Goal: Complete application form: Complete application form

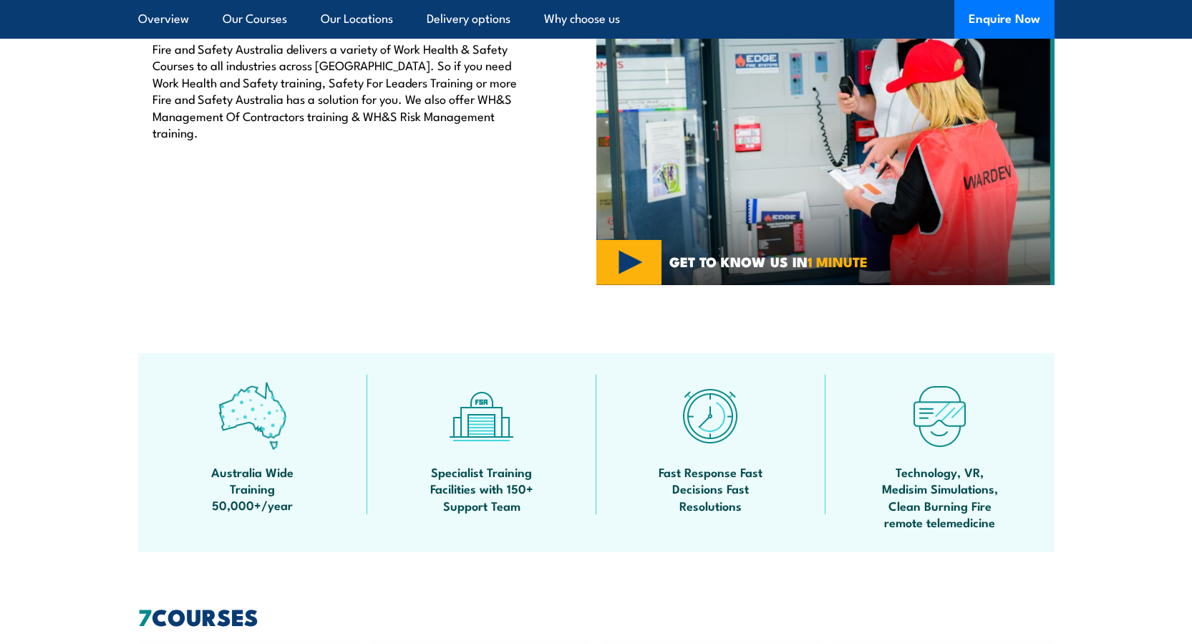
scroll to position [442, 0]
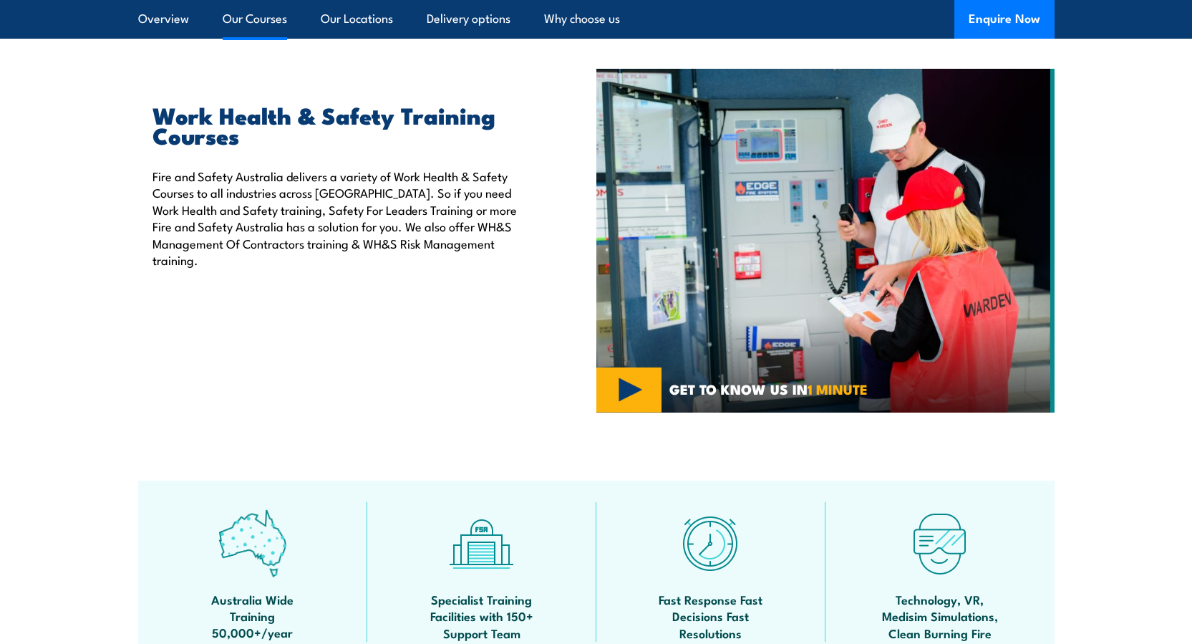
click at [251, 12] on link "Our Courses" at bounding box center [255, 19] width 64 height 38
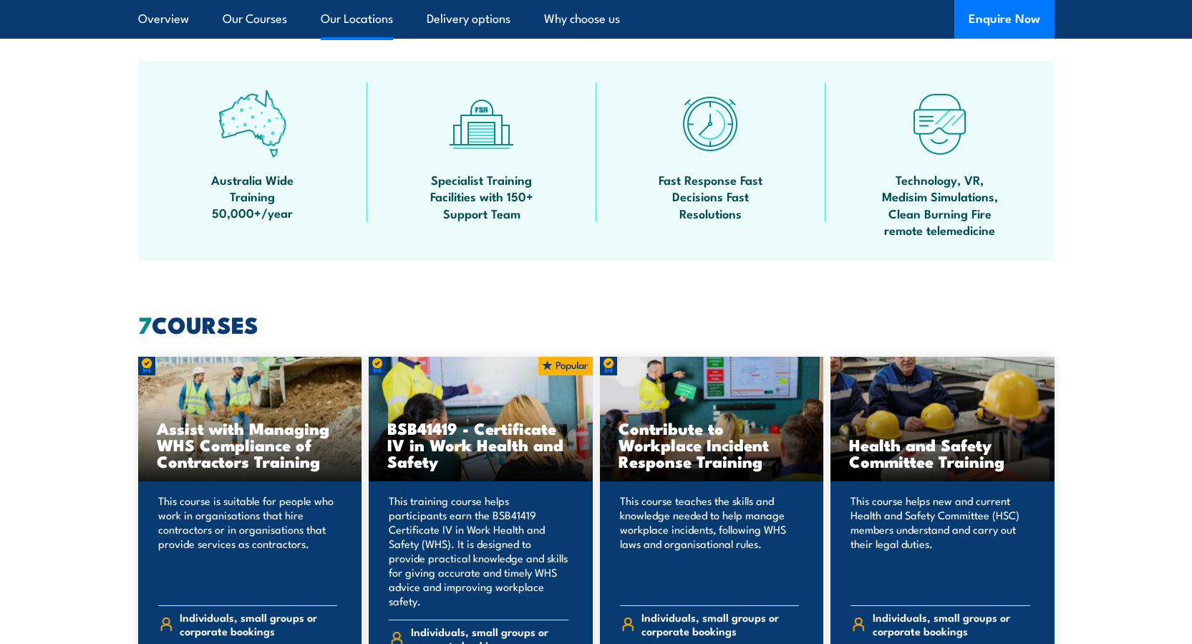
click at [352, 16] on link "Our Locations" at bounding box center [357, 19] width 72 height 38
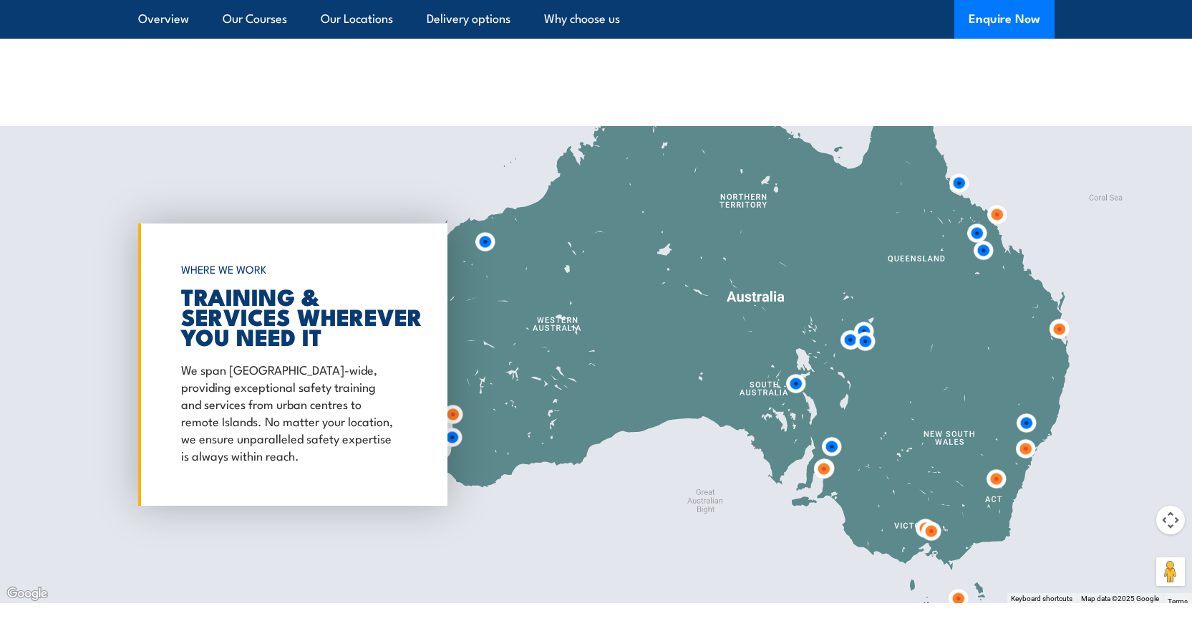
scroll to position [1930, 0]
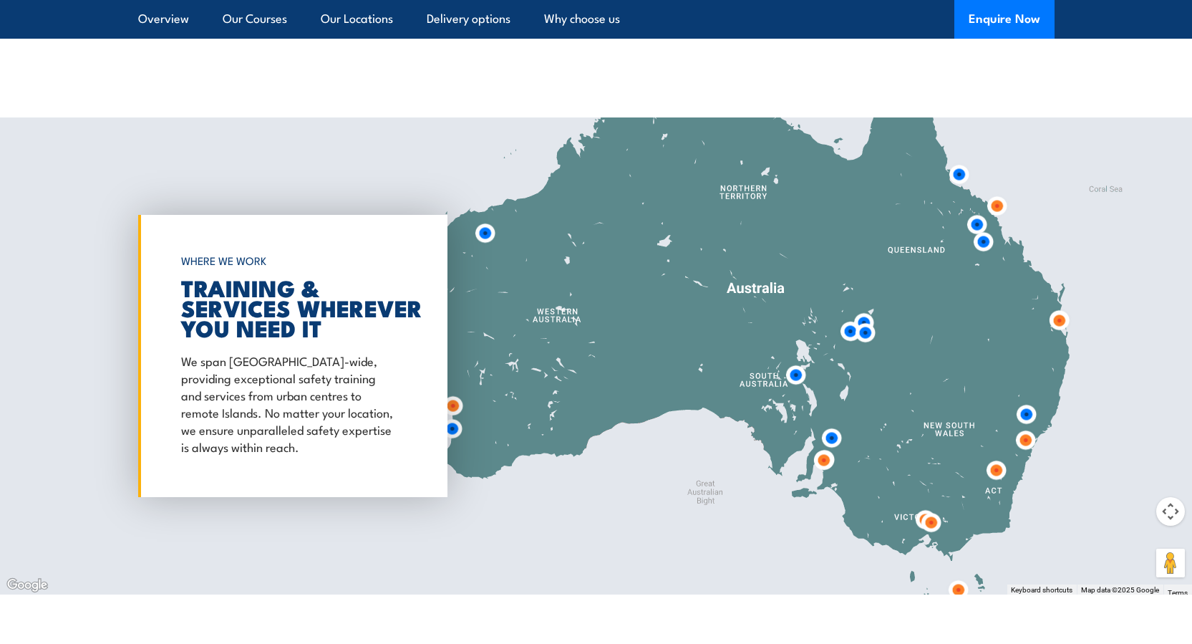
click at [825, 447] on img at bounding box center [824, 460] width 26 height 26
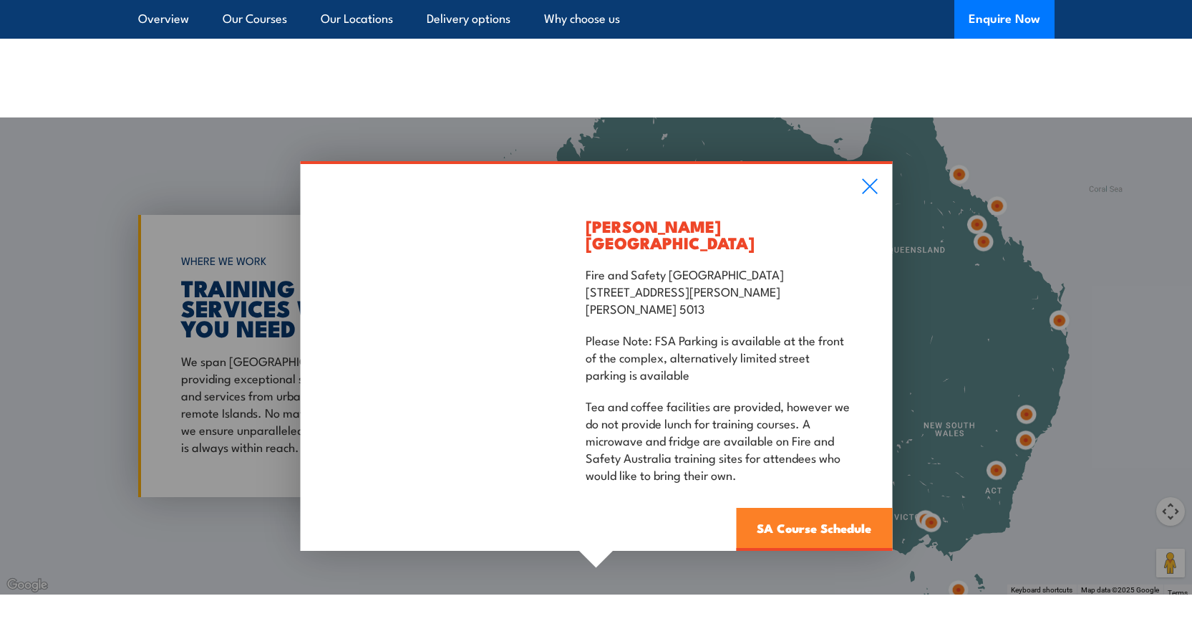
click at [793, 508] on link "SA Course Schedule" at bounding box center [814, 529] width 156 height 43
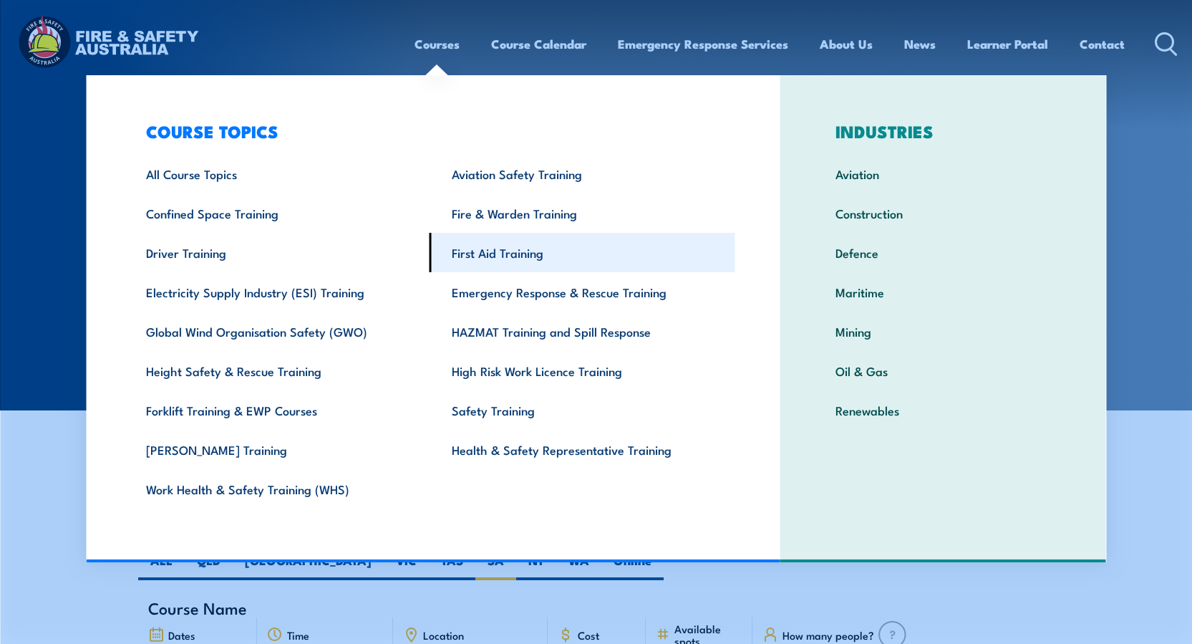
click at [491, 248] on link "First Aid Training" at bounding box center [583, 252] width 306 height 39
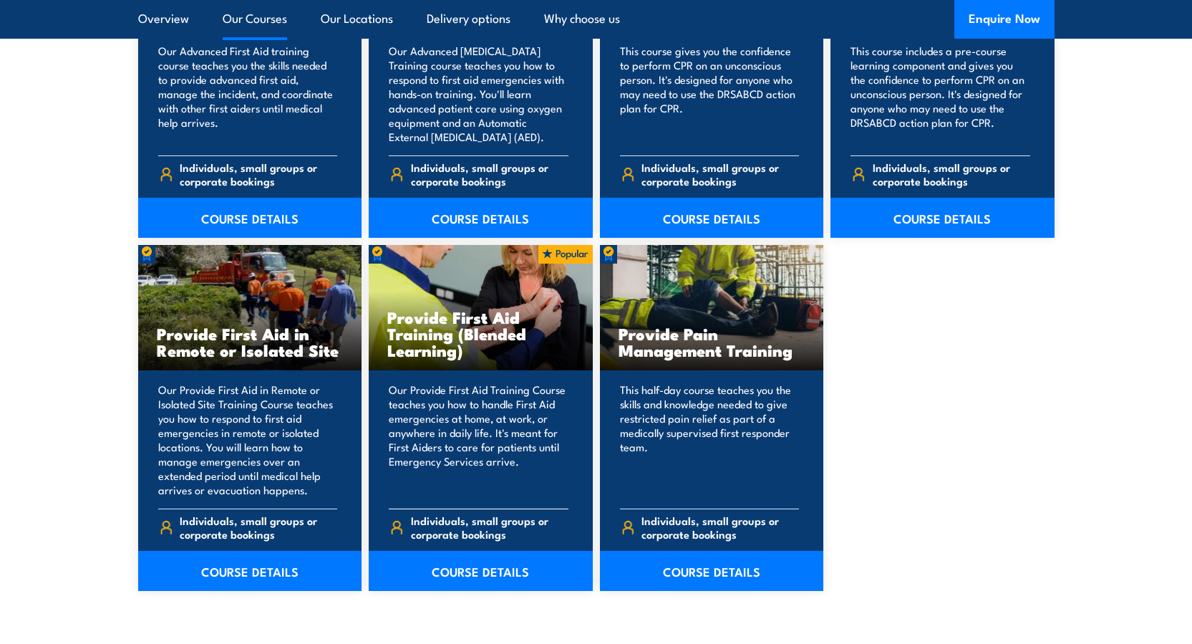
scroll to position [2005, 0]
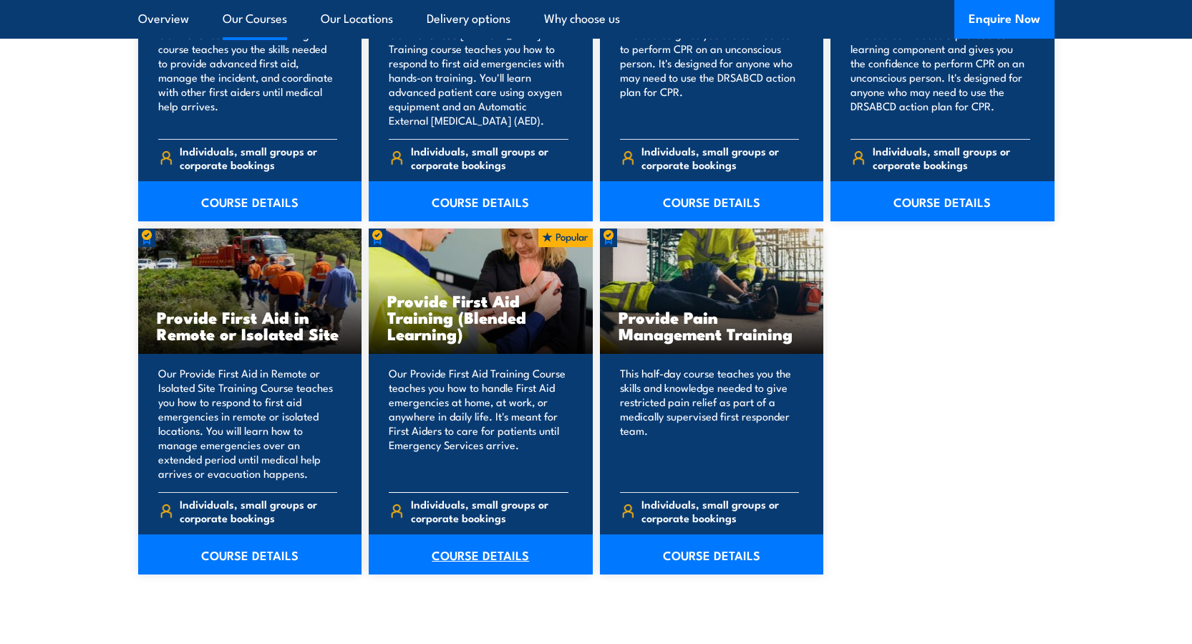
click at [503, 556] on link "COURSE DETAILS" at bounding box center [481, 554] width 224 height 40
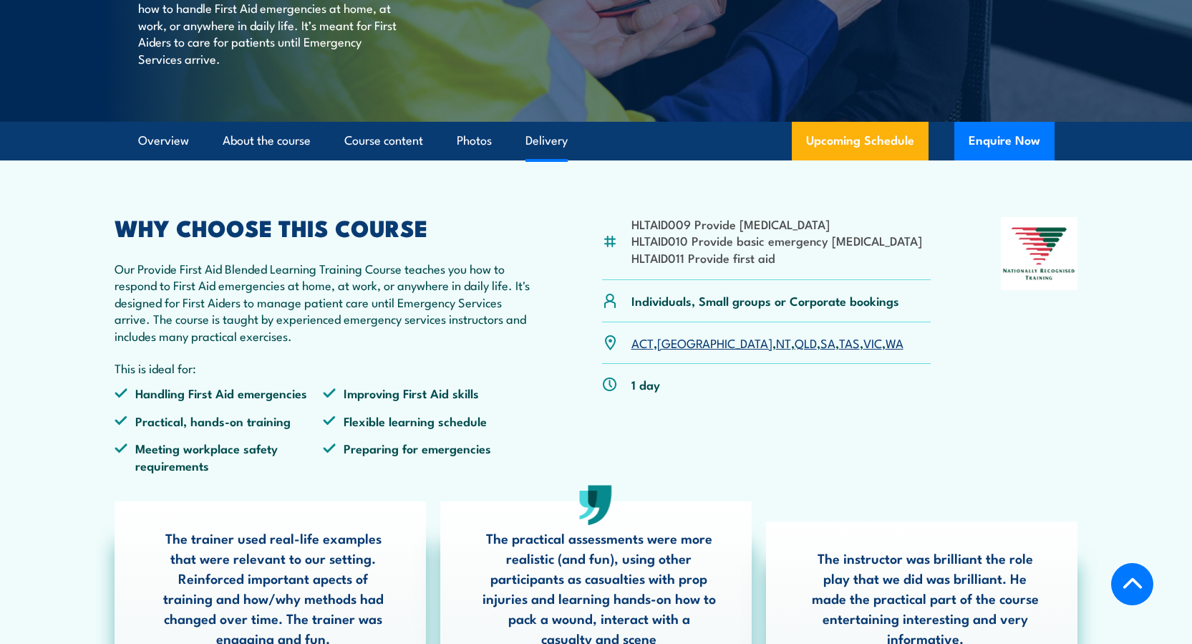
scroll to position [358, 0]
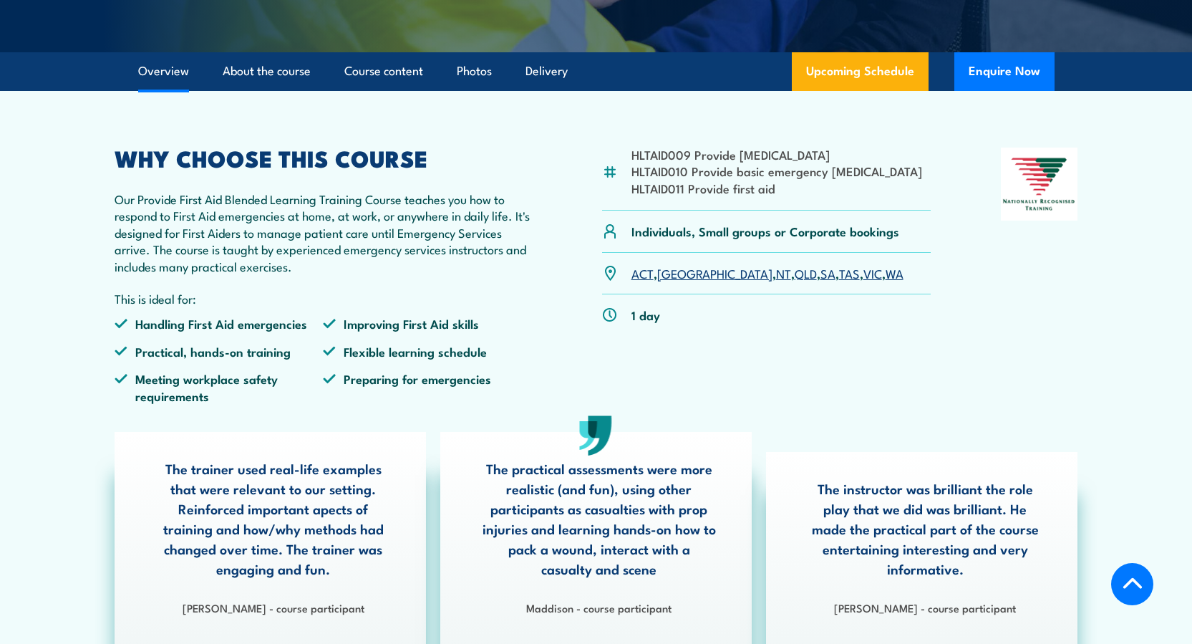
click at [821, 281] on link "SA" at bounding box center [828, 272] width 15 height 17
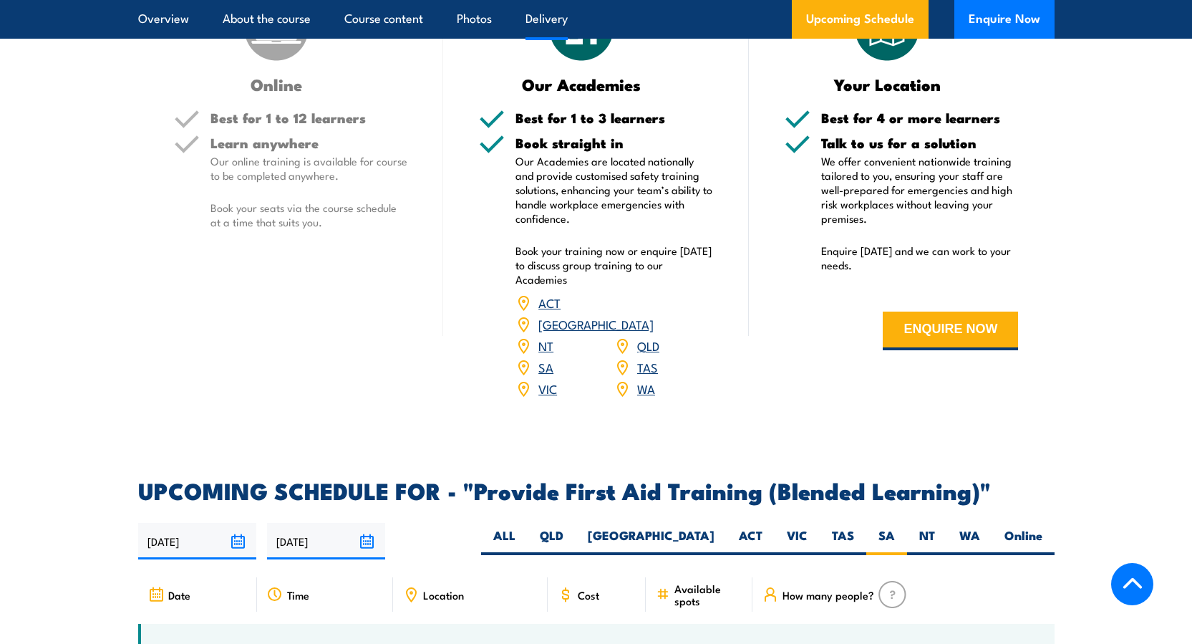
scroll to position [2336, 0]
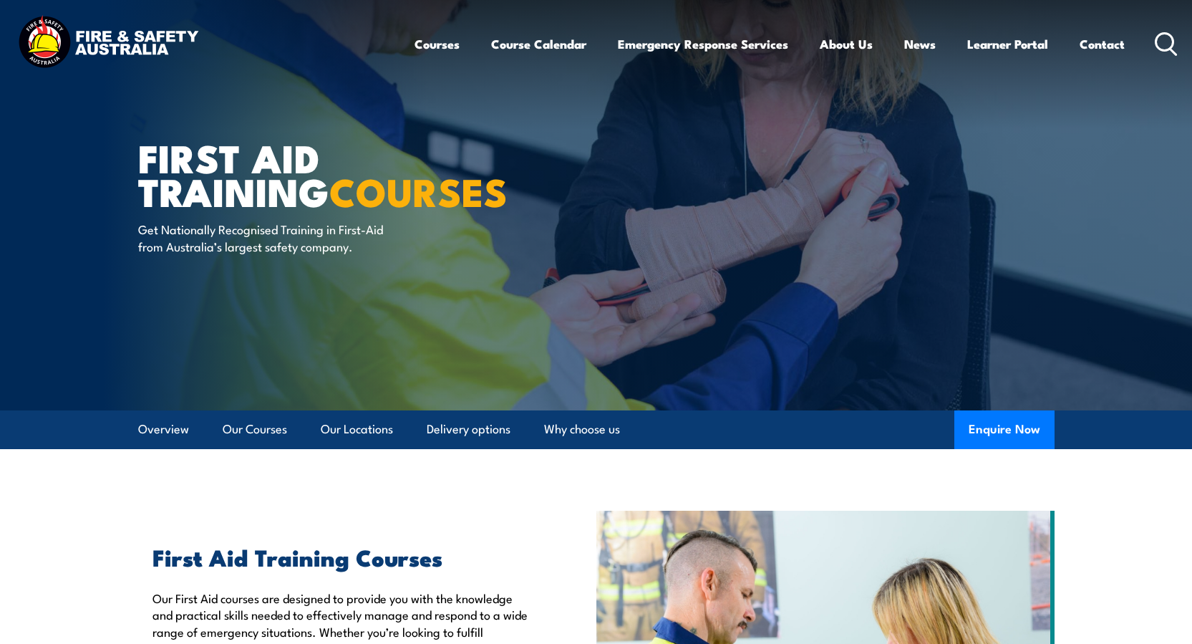
click at [1156, 37] on icon at bounding box center [1166, 44] width 23 height 24
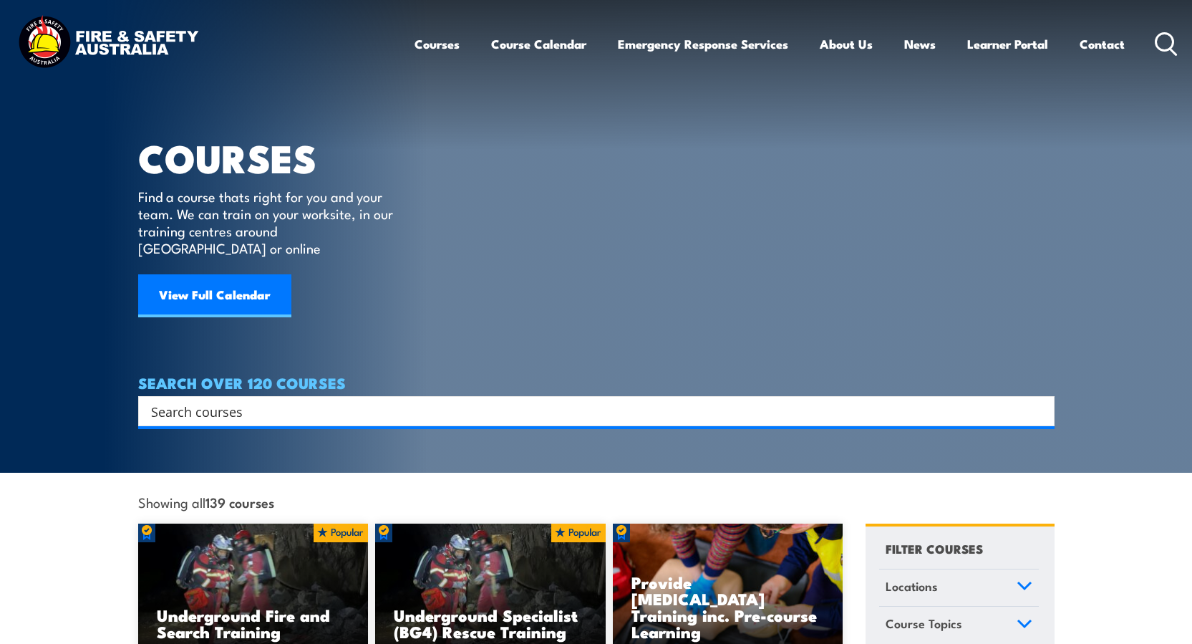
click at [246, 400] on input "Search input" at bounding box center [587, 410] width 872 height 21
type input "provide first aid full day"
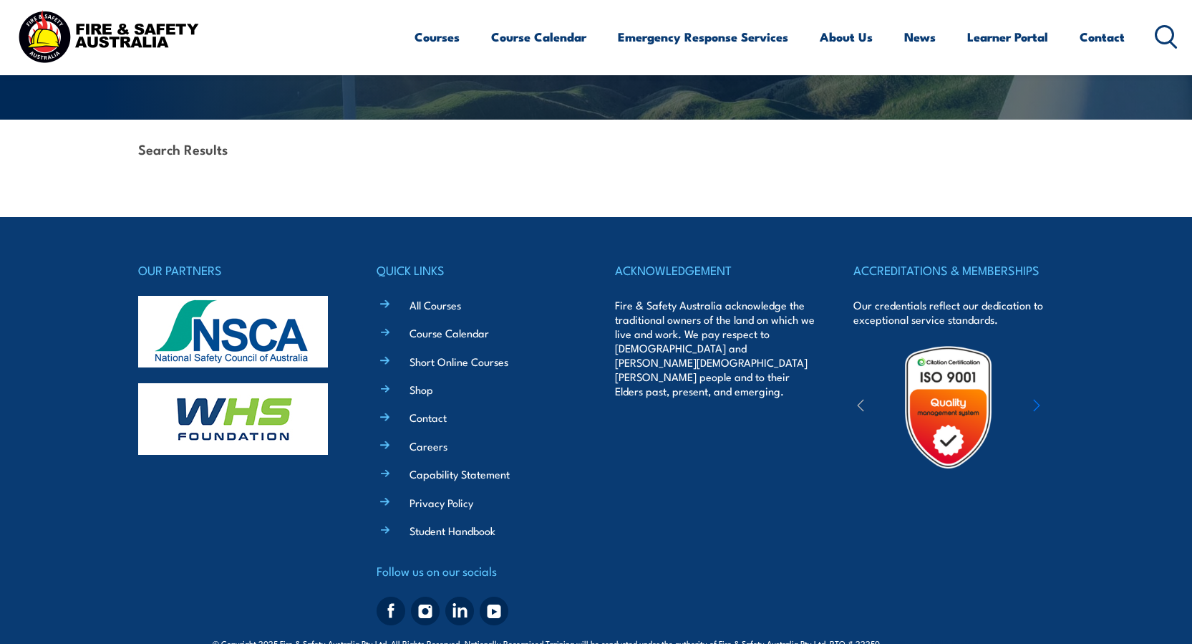
scroll to position [321, 0]
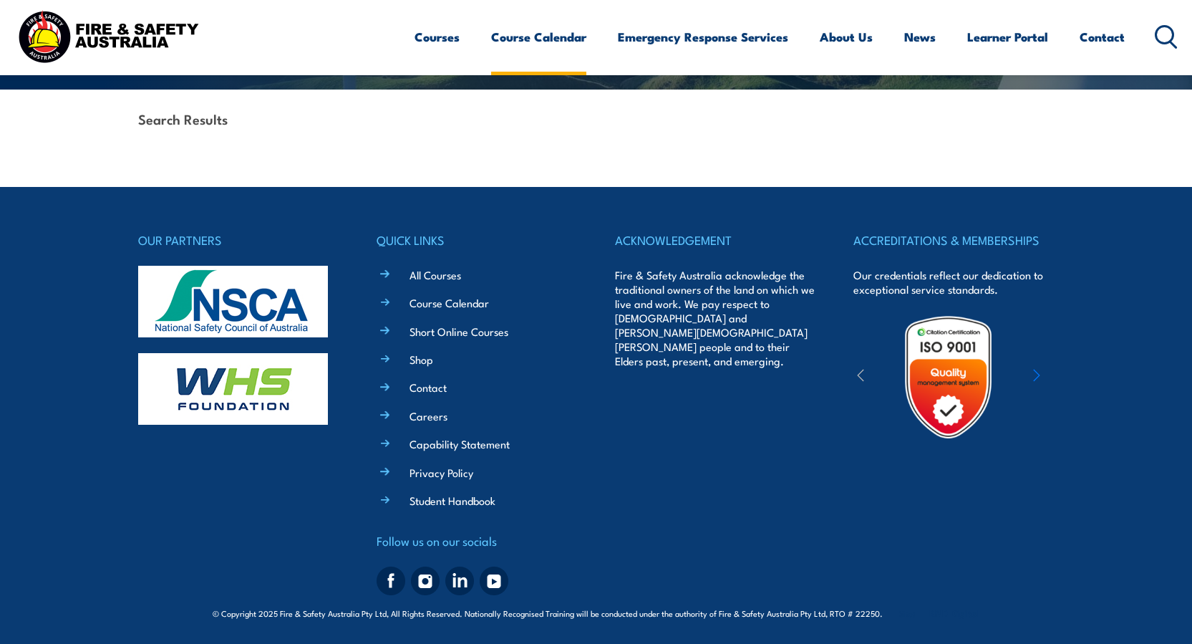
click at [551, 38] on link "Course Calendar" at bounding box center [538, 37] width 95 height 38
click at [518, 39] on link "Course Calendar" at bounding box center [538, 37] width 95 height 38
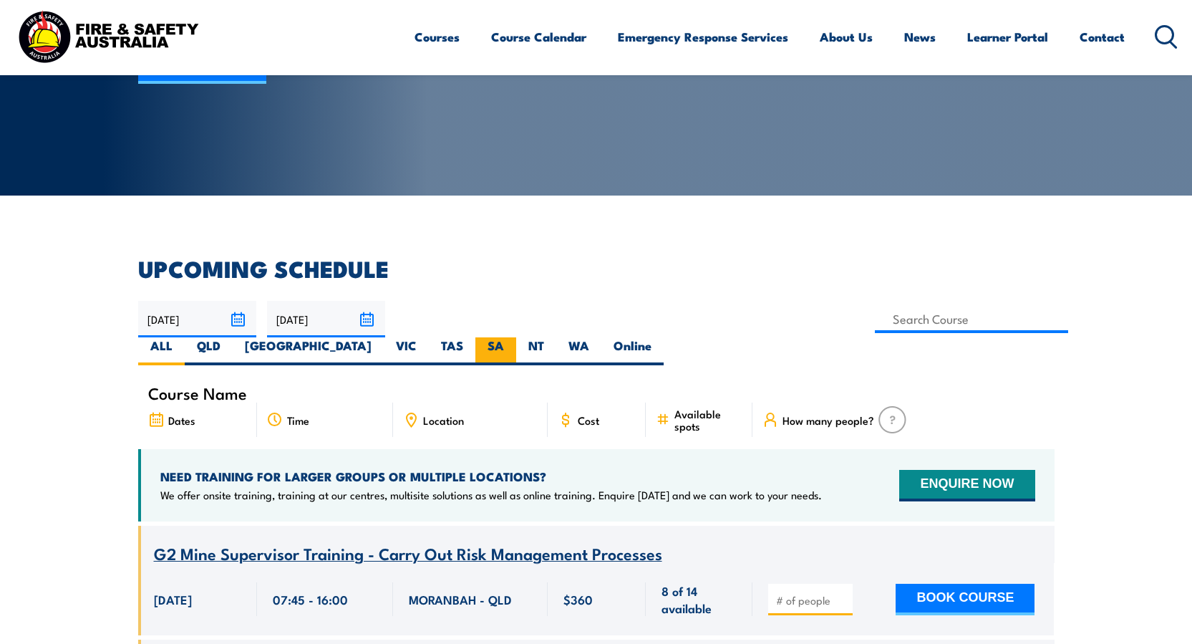
scroll to position [215, 0]
click at [516, 337] on label "SA" at bounding box center [495, 351] width 41 height 28
click at [513, 337] on input "SA" at bounding box center [508, 341] width 9 height 9
radio input "true"
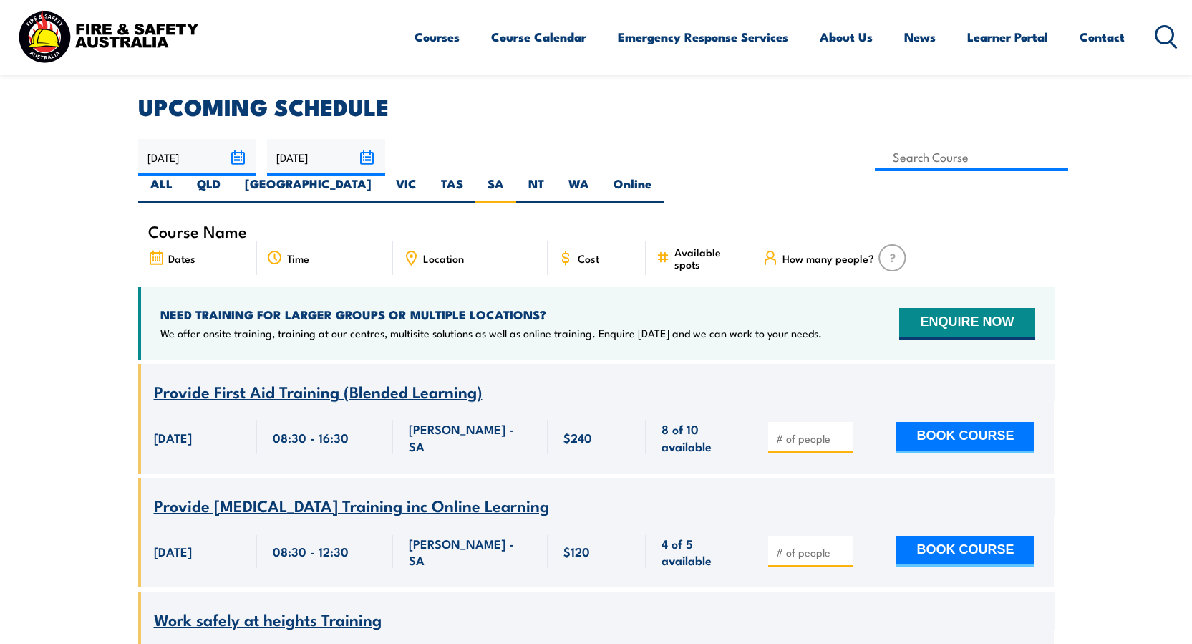
scroll to position [258, 0]
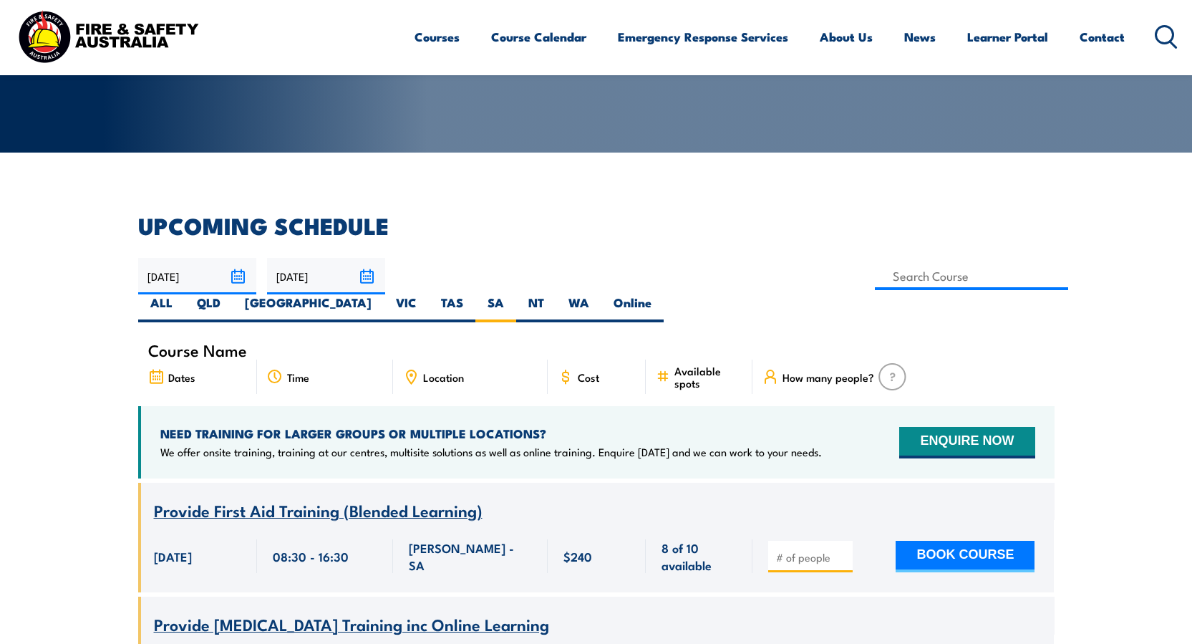
click at [305, 498] on span "Provide First Aid Training (Blended Learning)" at bounding box center [318, 510] width 329 height 24
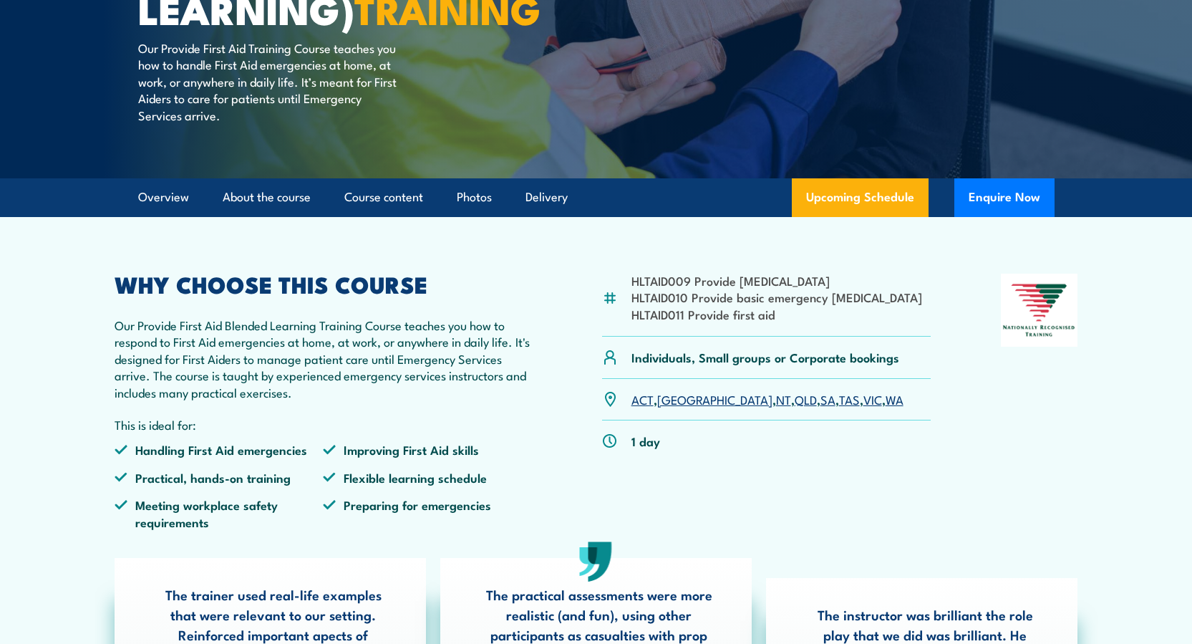
scroll to position [286, 0]
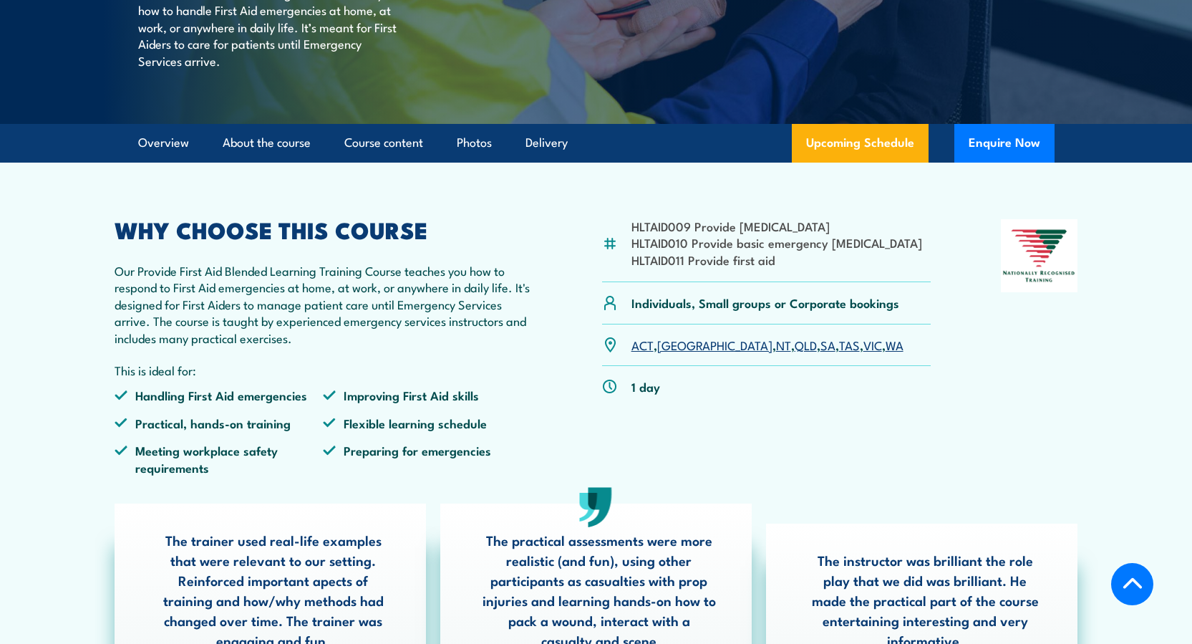
click at [821, 353] on link "SA" at bounding box center [828, 344] width 15 height 17
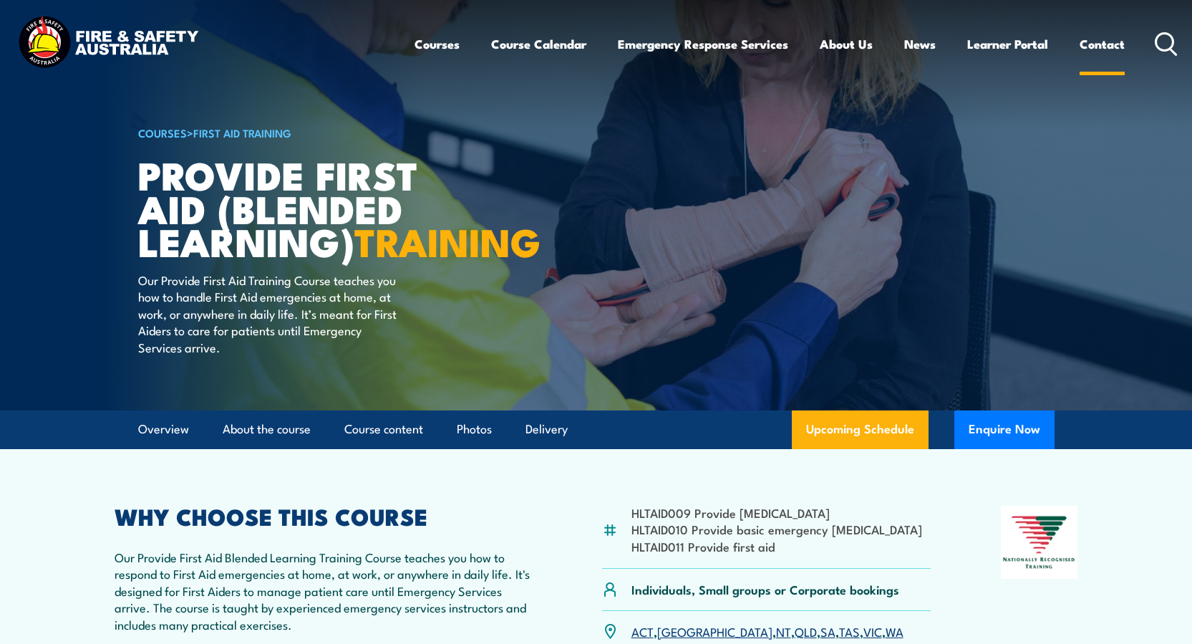
click at [1105, 42] on link "Contact" at bounding box center [1102, 44] width 45 height 38
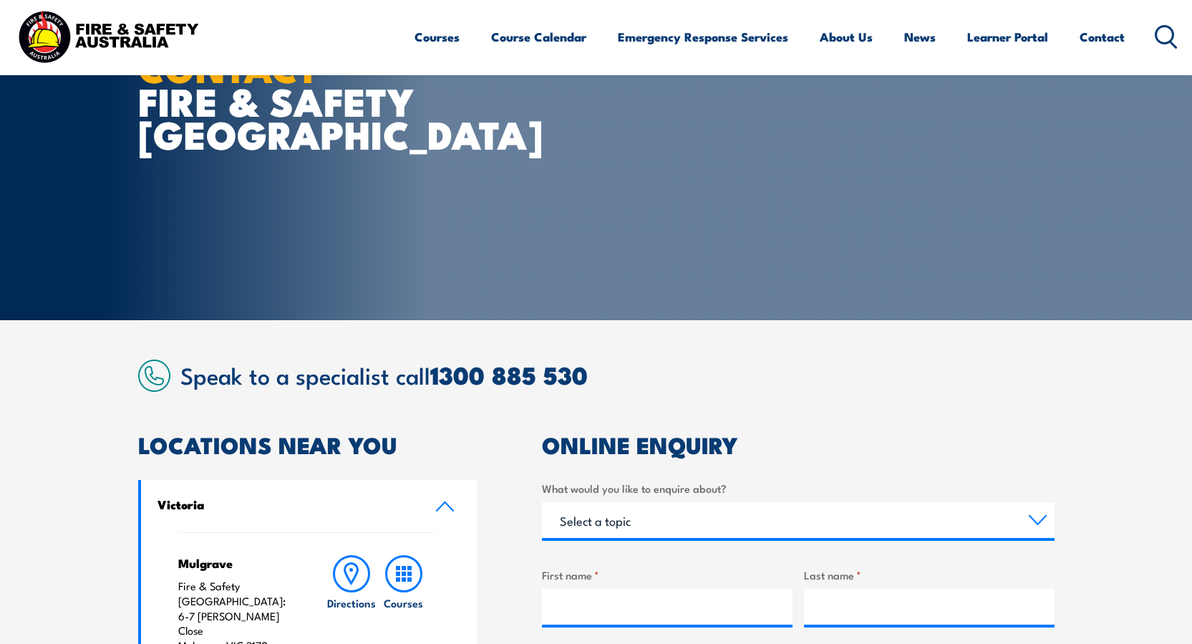
scroll to position [215, 0]
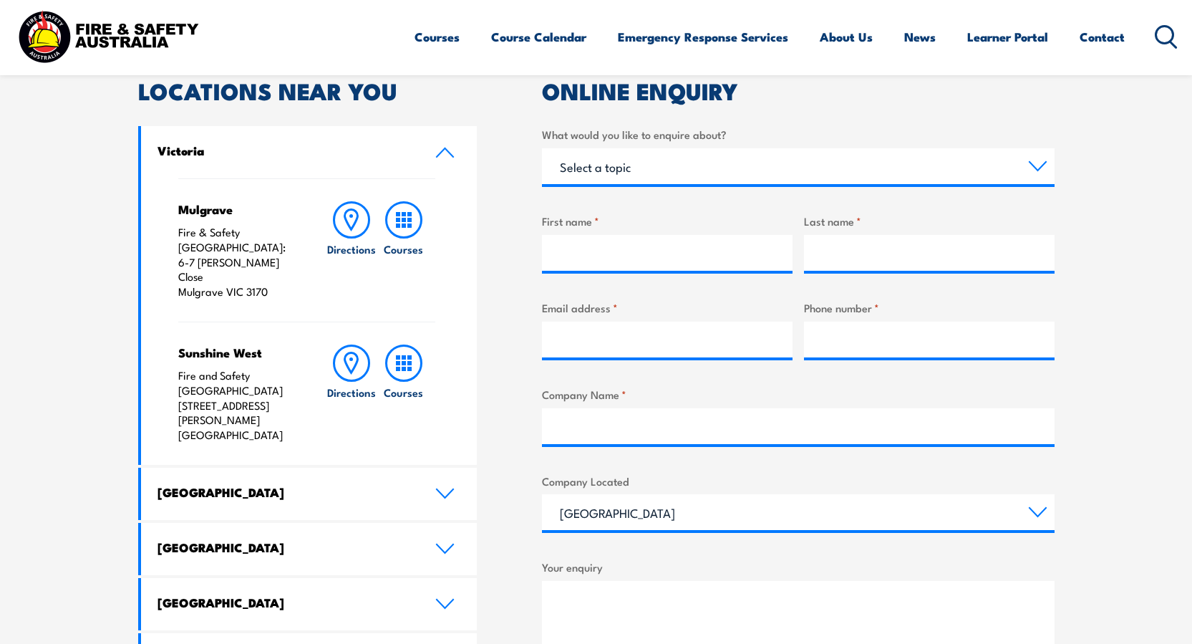
scroll to position [573, 0]
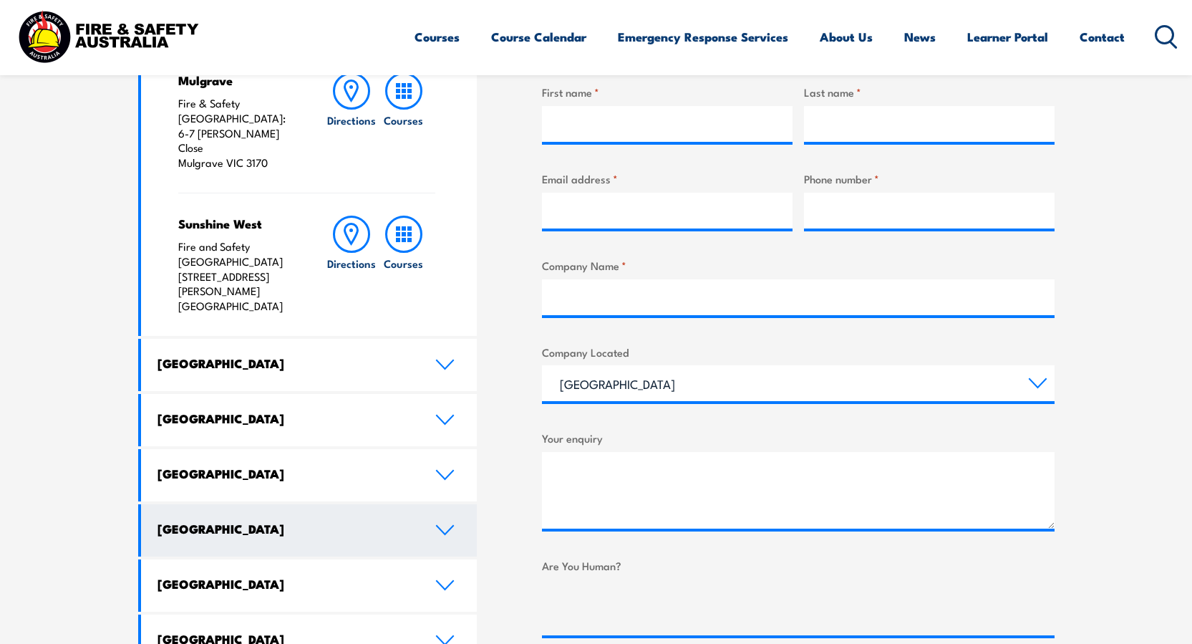
click at [442, 524] on icon at bounding box center [444, 529] width 19 height 11
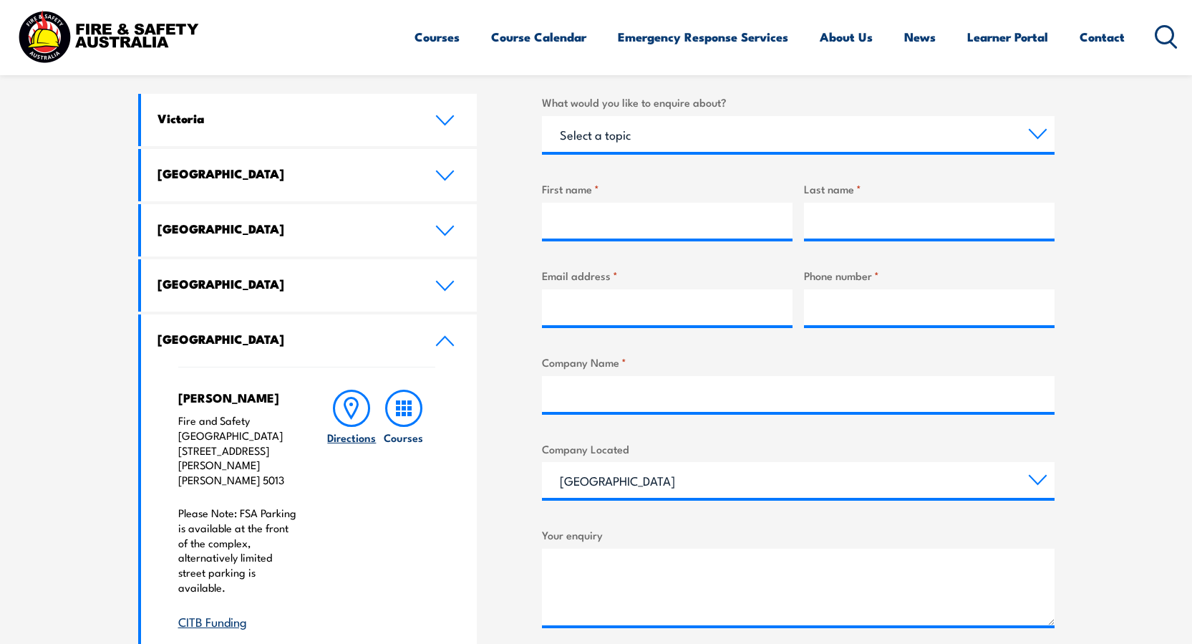
scroll to position [358, 0]
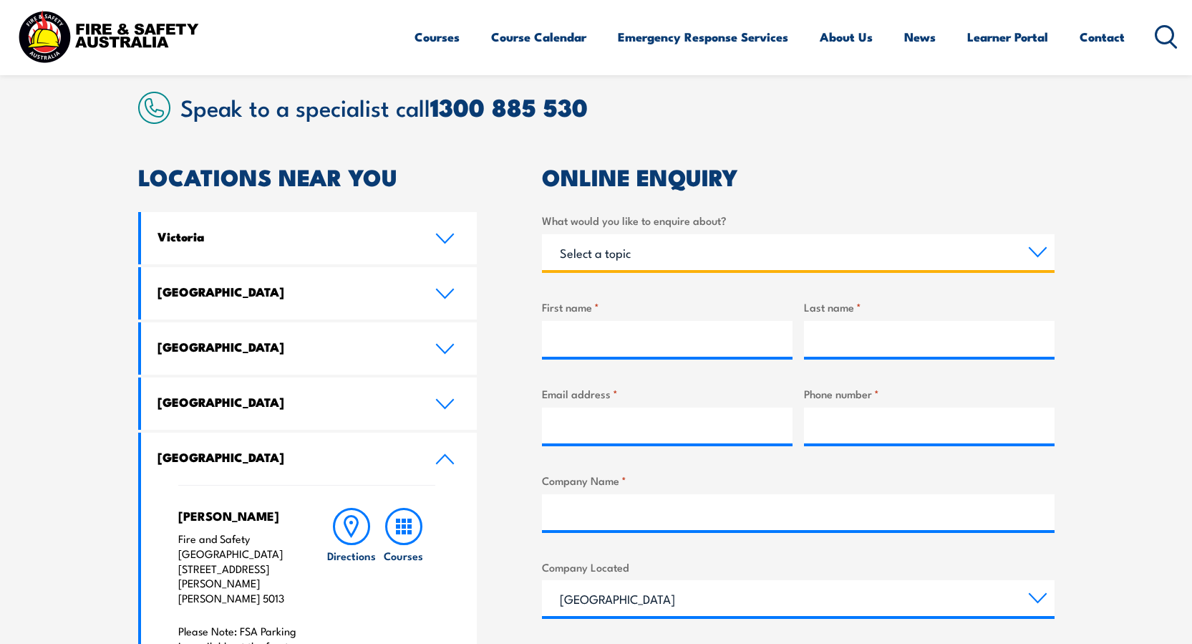
click at [1028, 254] on select "Select a topic Training Emergency Response Services General Enquiry" at bounding box center [798, 252] width 513 height 36
select select "Training"
click at [542, 234] on select "Select a topic Training Emergency Response Services General Enquiry" at bounding box center [798, 252] width 513 height 36
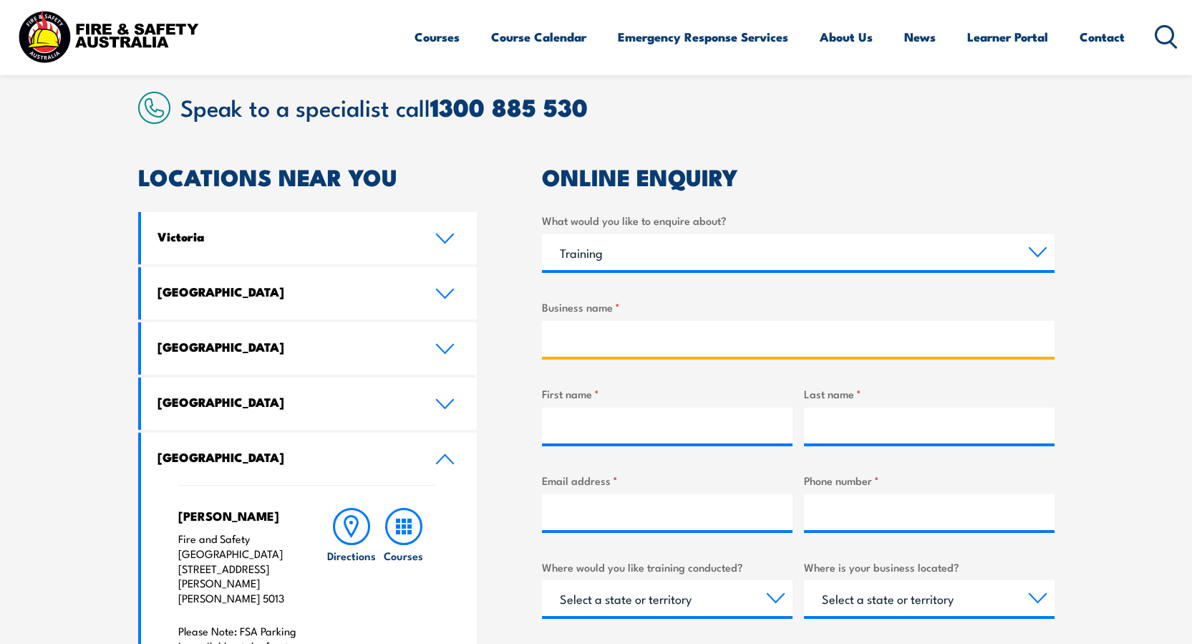
drag, startPoint x: 570, startPoint y: 335, endPoint x: 594, endPoint y: 334, distance: 24.4
click at [574, 335] on input "Business name *" at bounding box center [798, 339] width 513 height 36
type input "Troppo Architects"
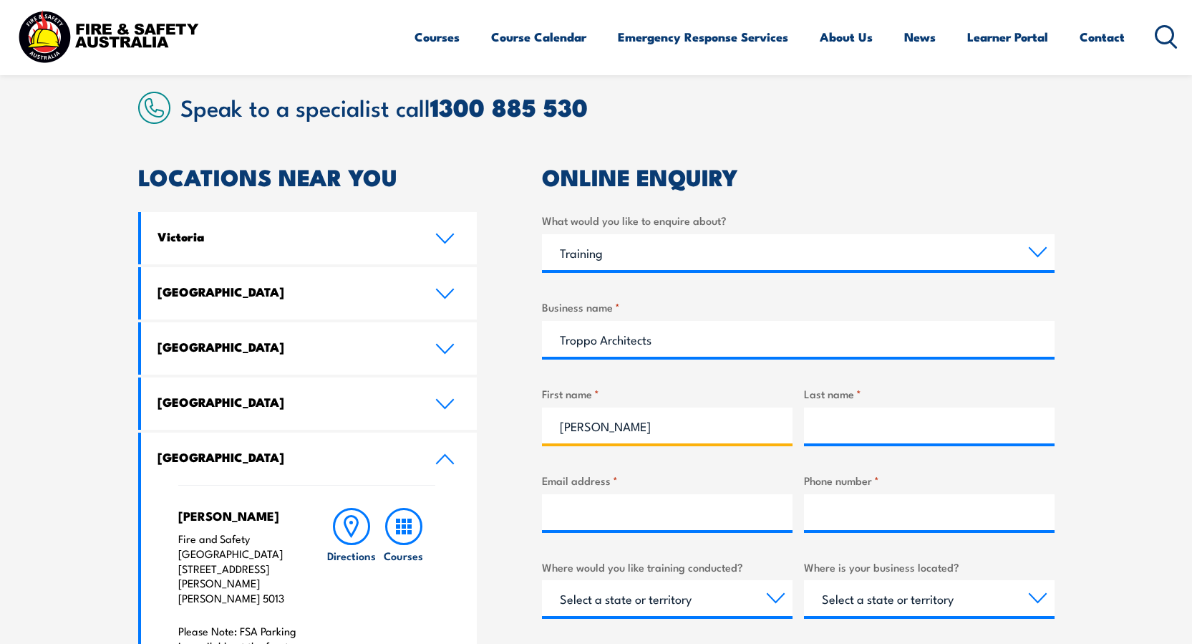
type input "Sue"
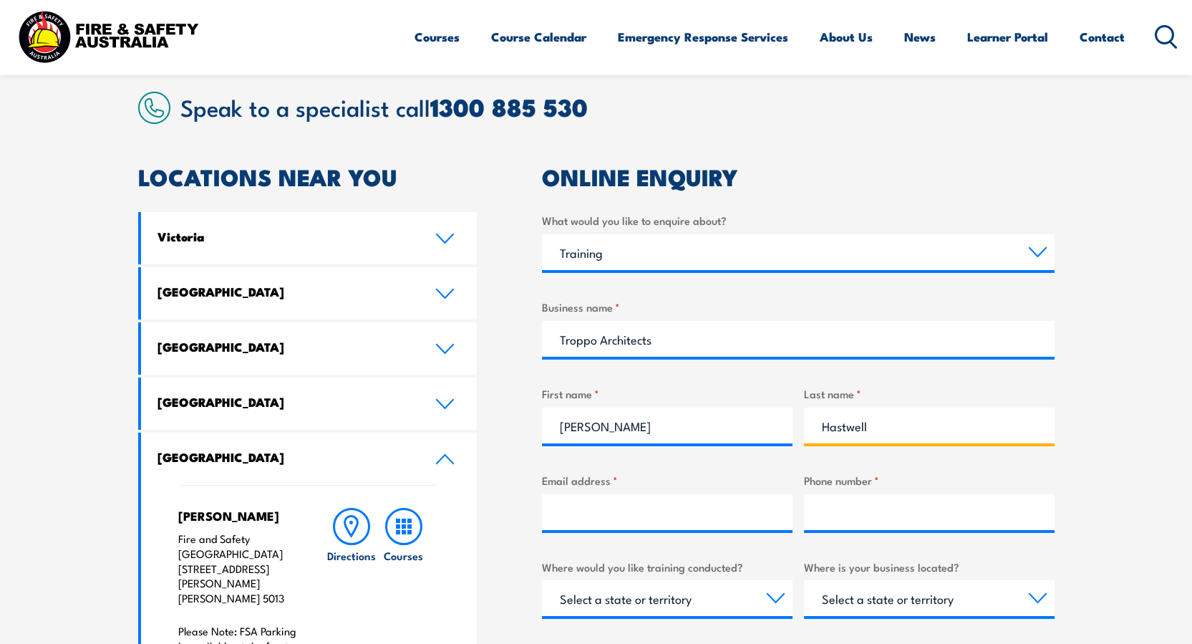
type input "Hastwell"
click at [589, 484] on label "Email address *" at bounding box center [667, 480] width 251 height 16
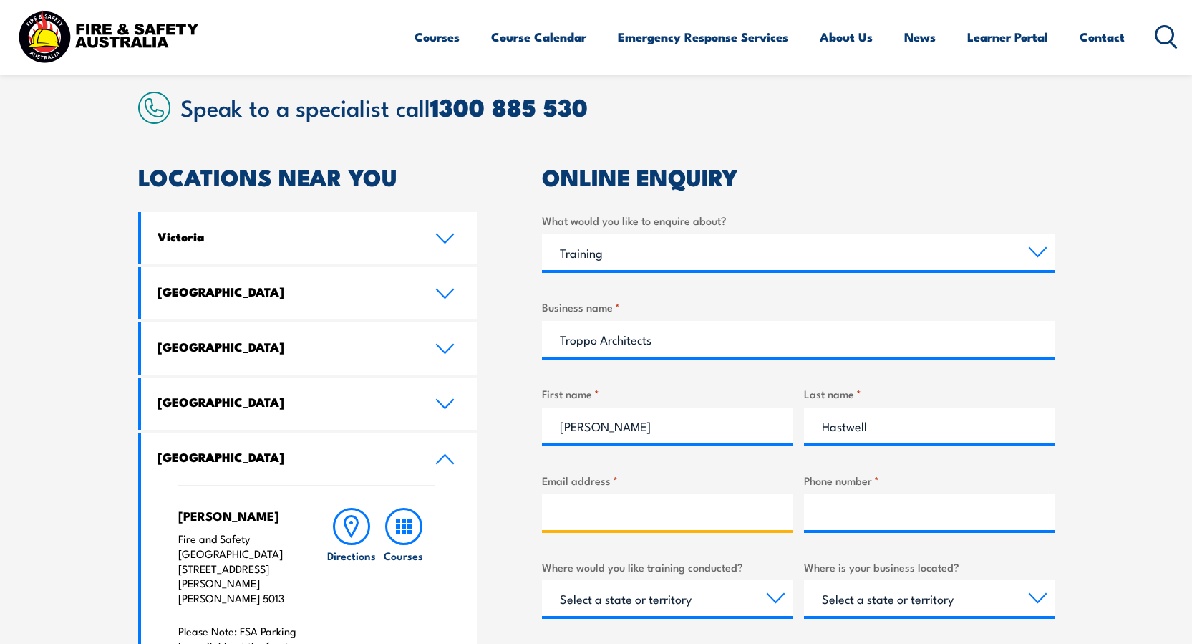
click at [589, 494] on input "Email address *" at bounding box center [667, 512] width 251 height 36
type input "sue.hastwell@troppo.com.au"
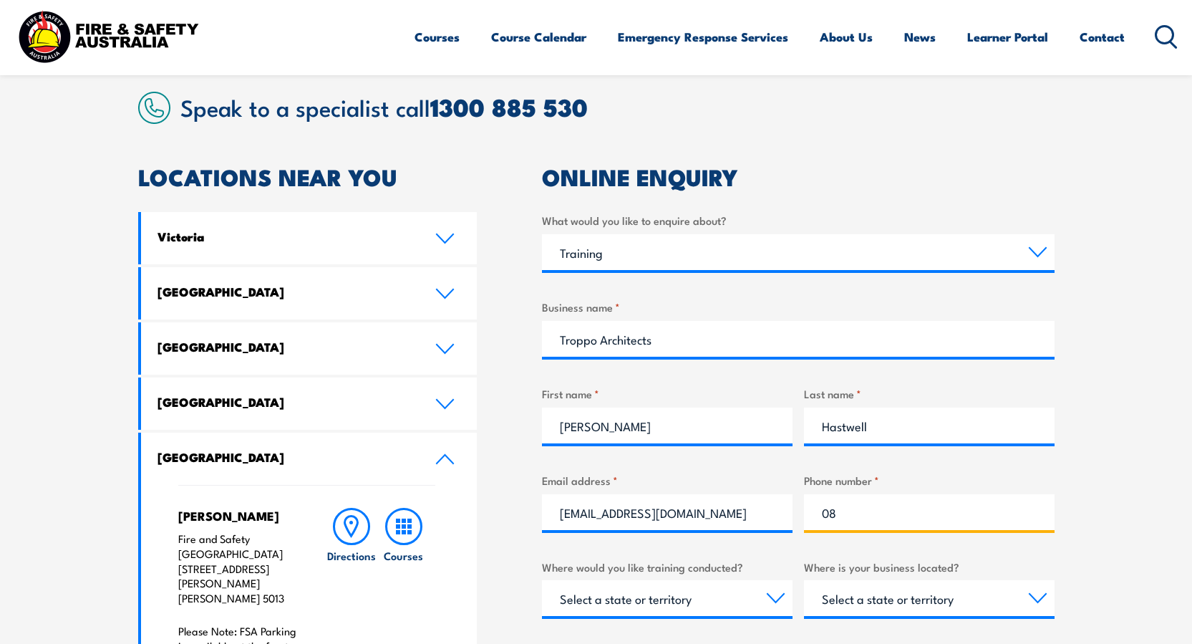
type input "0"
type input "00402098079"
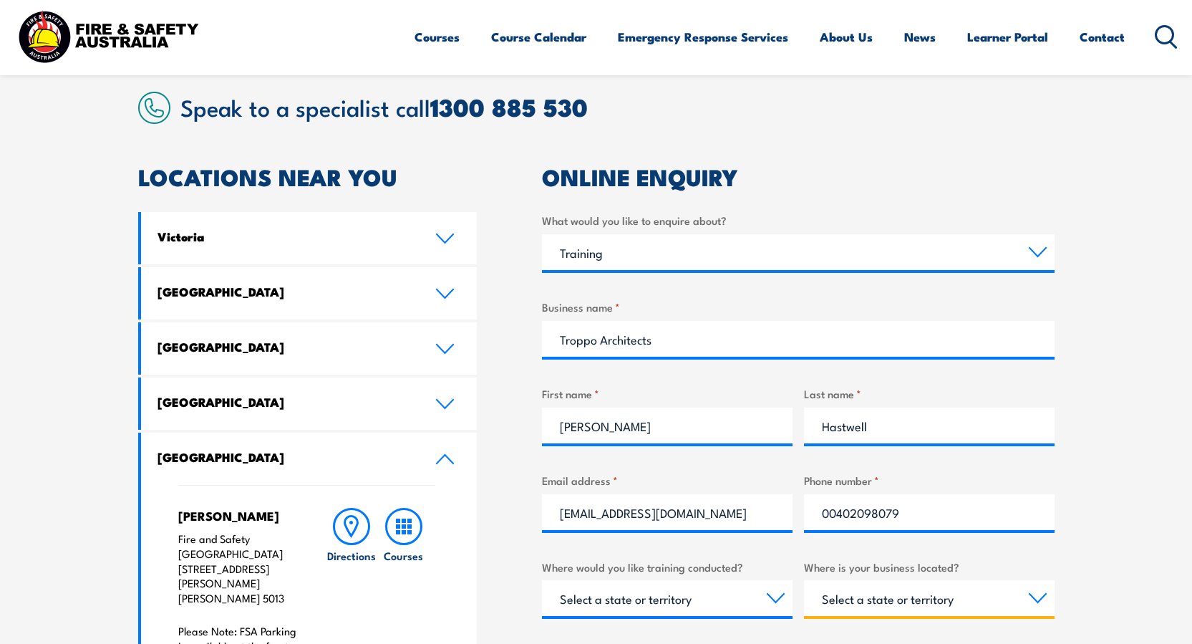
click at [1037, 599] on select "Select a state or territory QLD NSW VIC SA ACT WA TAS NT" at bounding box center [929, 598] width 251 height 36
select select "SA"
click at [804, 580] on select "Select a state or territory [GEOGRAPHIC_DATA] [GEOGRAPHIC_DATA] [GEOGRAPHIC_DAT…" at bounding box center [929, 598] width 251 height 36
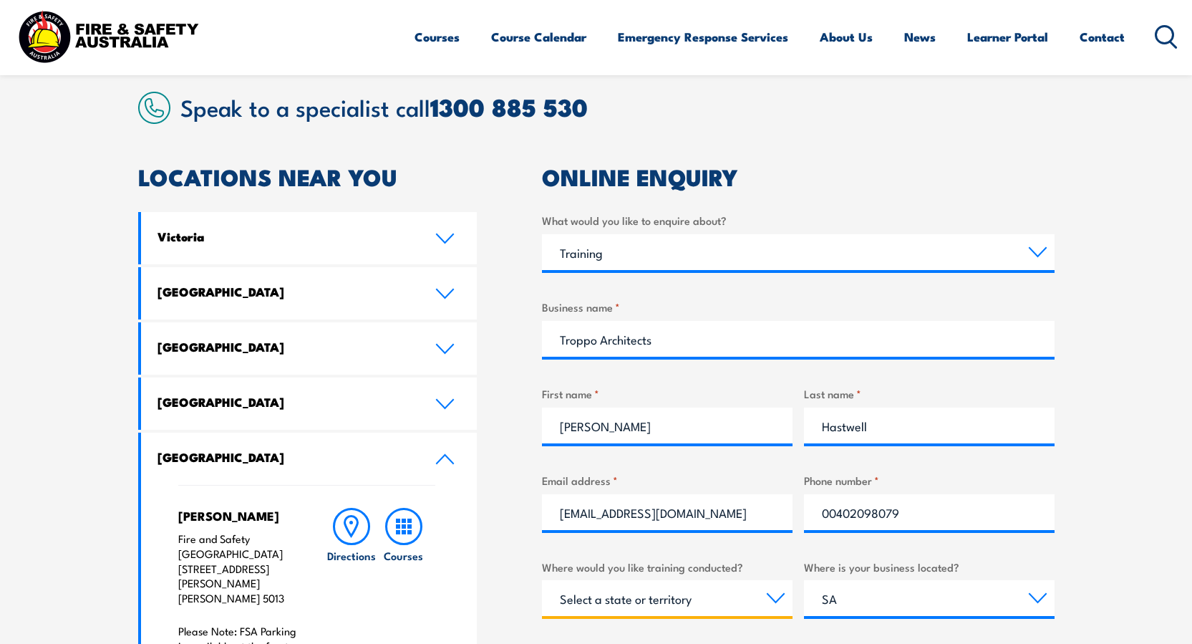
click at [783, 594] on select "Select a state or territory Nationally - multiple locations [GEOGRAPHIC_DATA] […" at bounding box center [667, 598] width 251 height 36
select select "SA"
click at [542, 580] on select "Select a state or territory Nationally - multiple locations [GEOGRAPHIC_DATA] […" at bounding box center [667, 598] width 251 height 36
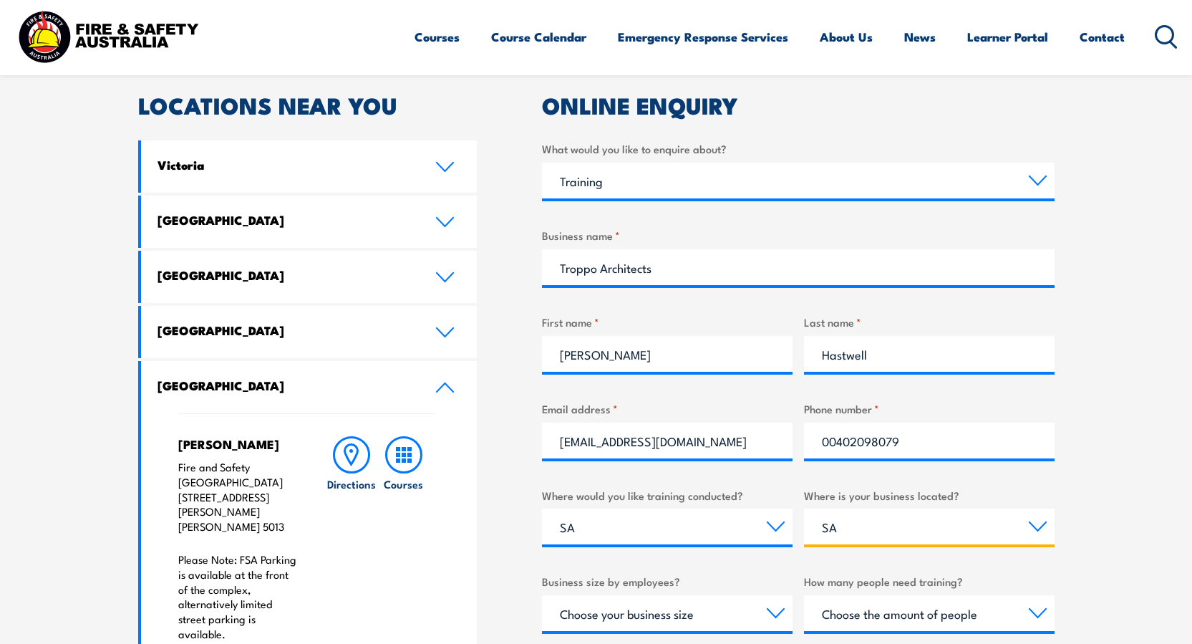
click at [1041, 524] on select "Select a state or territory [GEOGRAPHIC_DATA] [GEOGRAPHIC_DATA] [GEOGRAPHIC_DAT…" at bounding box center [929, 526] width 251 height 36
click at [804, 508] on select "Select a state or territory [GEOGRAPHIC_DATA] [GEOGRAPHIC_DATA] [GEOGRAPHIC_DAT…" at bounding box center [929, 526] width 251 height 36
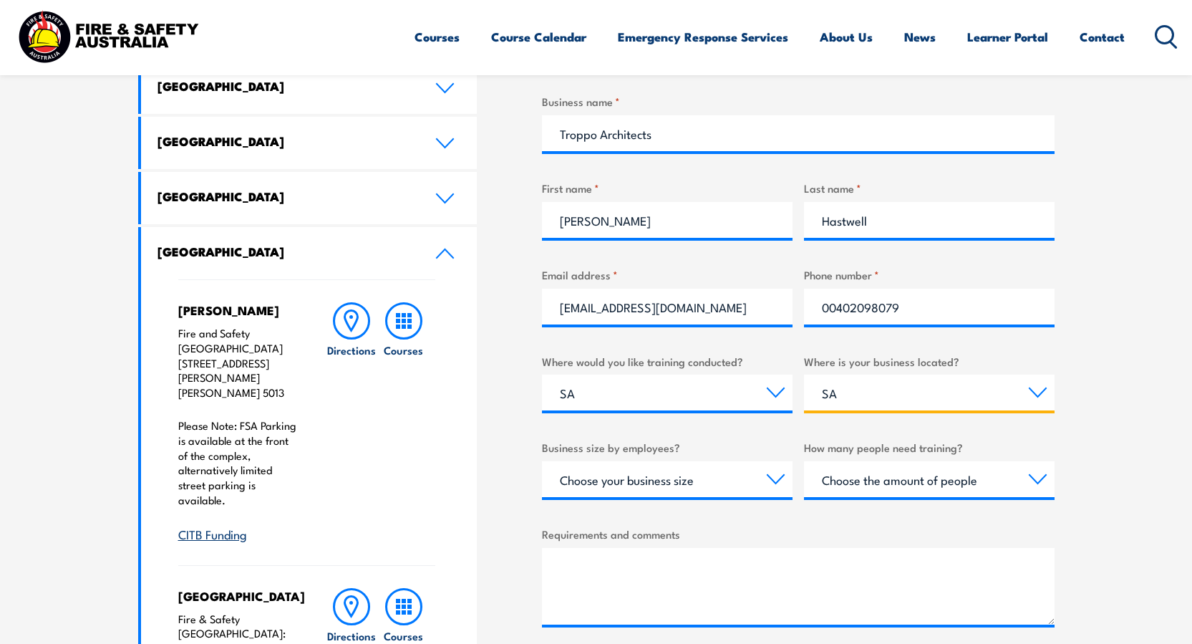
scroll to position [573, 0]
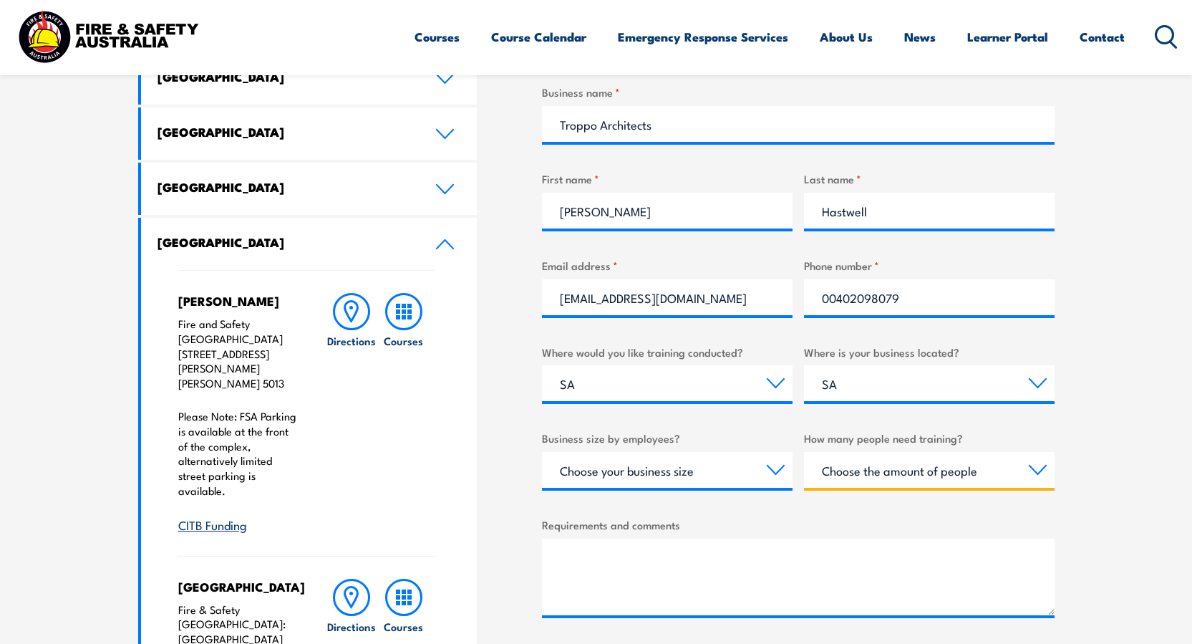
click at [1041, 464] on select "Choose the amount of people 1 to 4 5 to 19 20+" at bounding box center [929, 470] width 251 height 36
select select "5 to 19"
click at [804, 452] on select "Choose the amount of people 1 to 4 5 to 19 20+" at bounding box center [929, 470] width 251 height 36
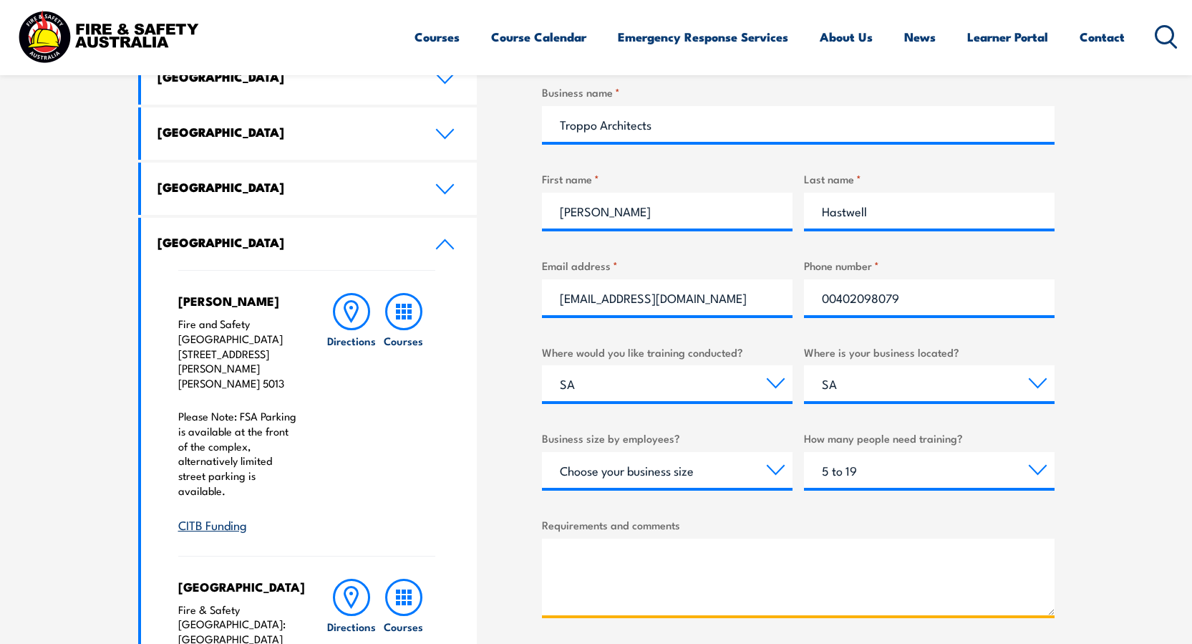
click at [622, 550] on textarea "Requirements and comments" at bounding box center [798, 576] width 513 height 77
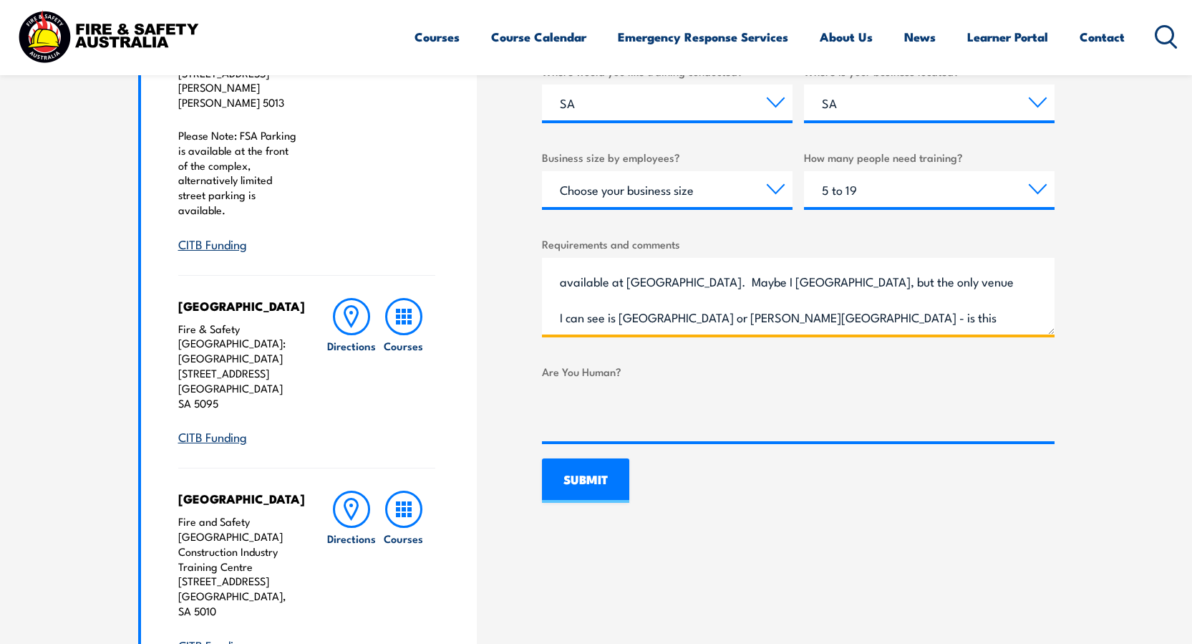
scroll to position [866, 0]
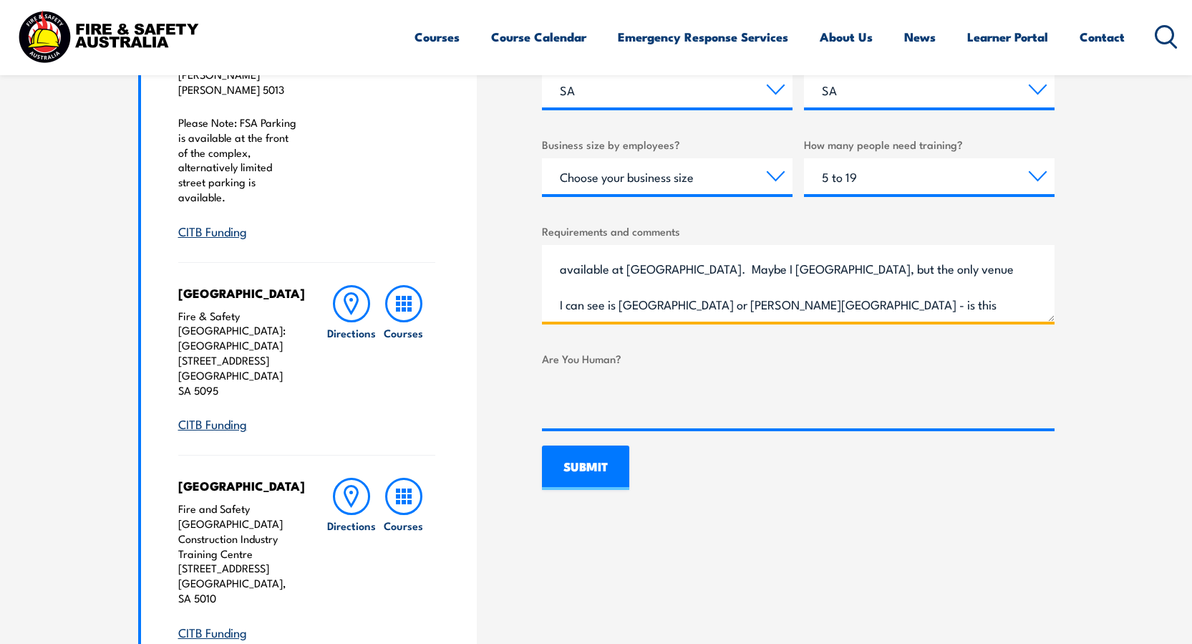
type textarea "I'm having trouble navigating the site - we are enquiring about the provide fir…"
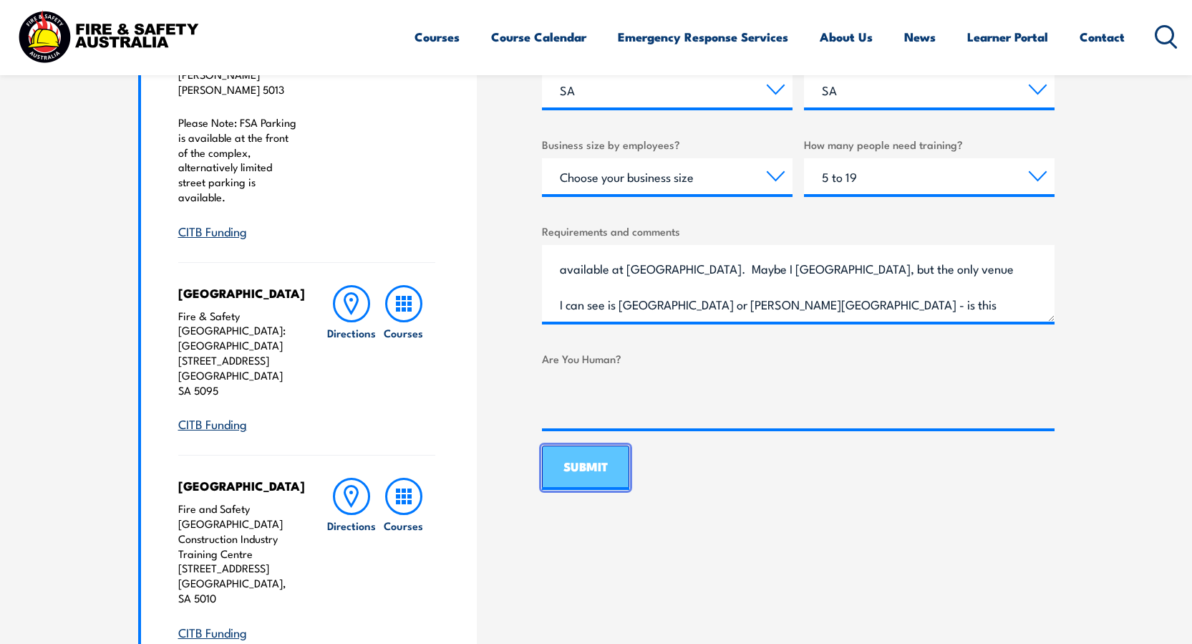
click at [592, 465] on input "SUBMIT" at bounding box center [585, 467] width 87 height 44
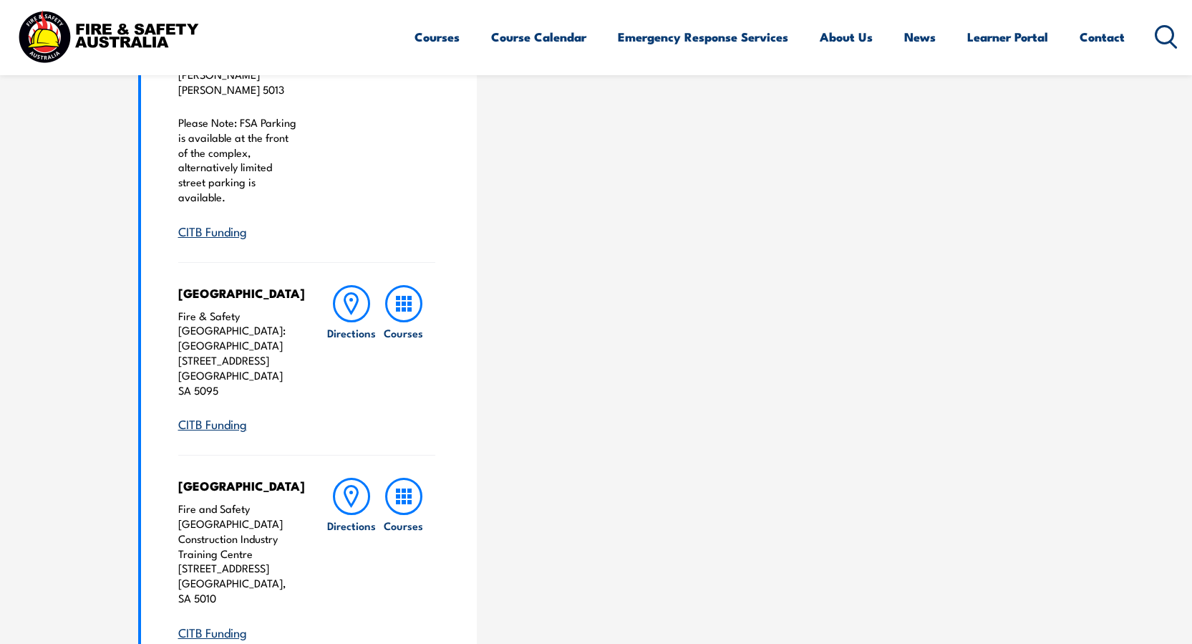
scroll to position [0, 0]
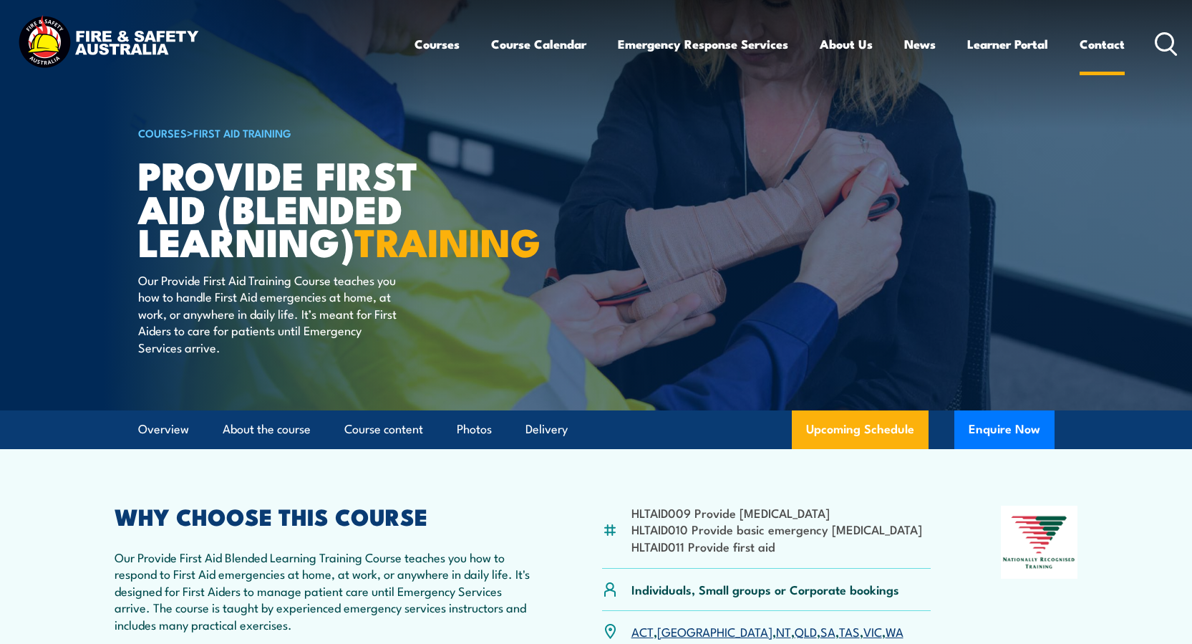
click at [1097, 40] on link "Contact" at bounding box center [1102, 44] width 45 height 38
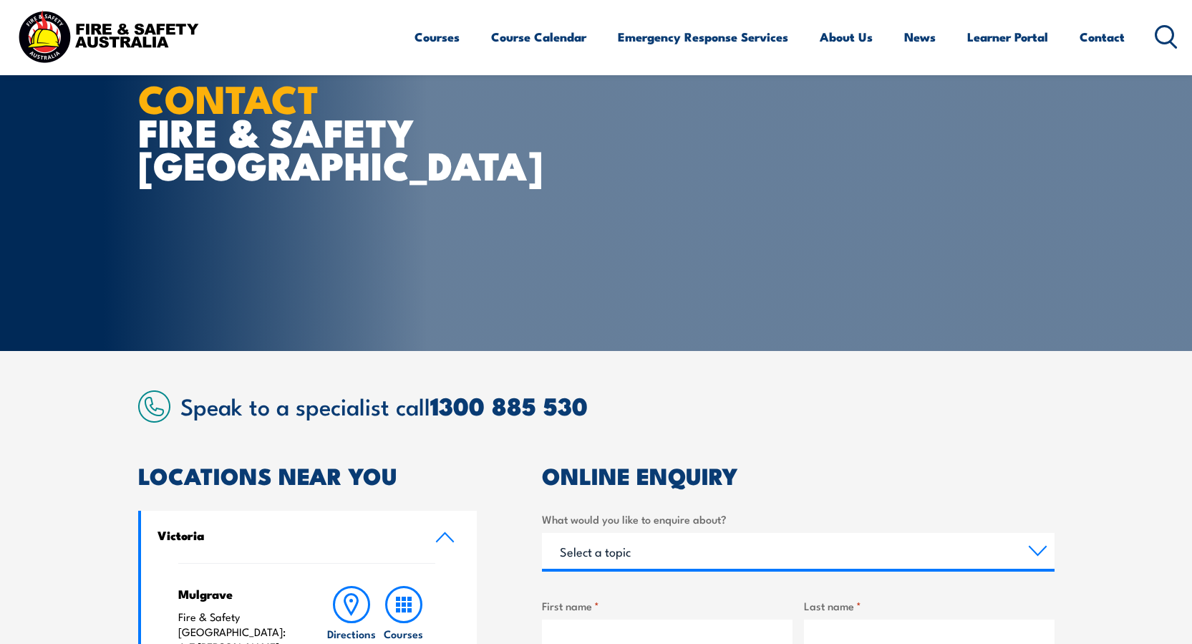
scroll to position [143, 0]
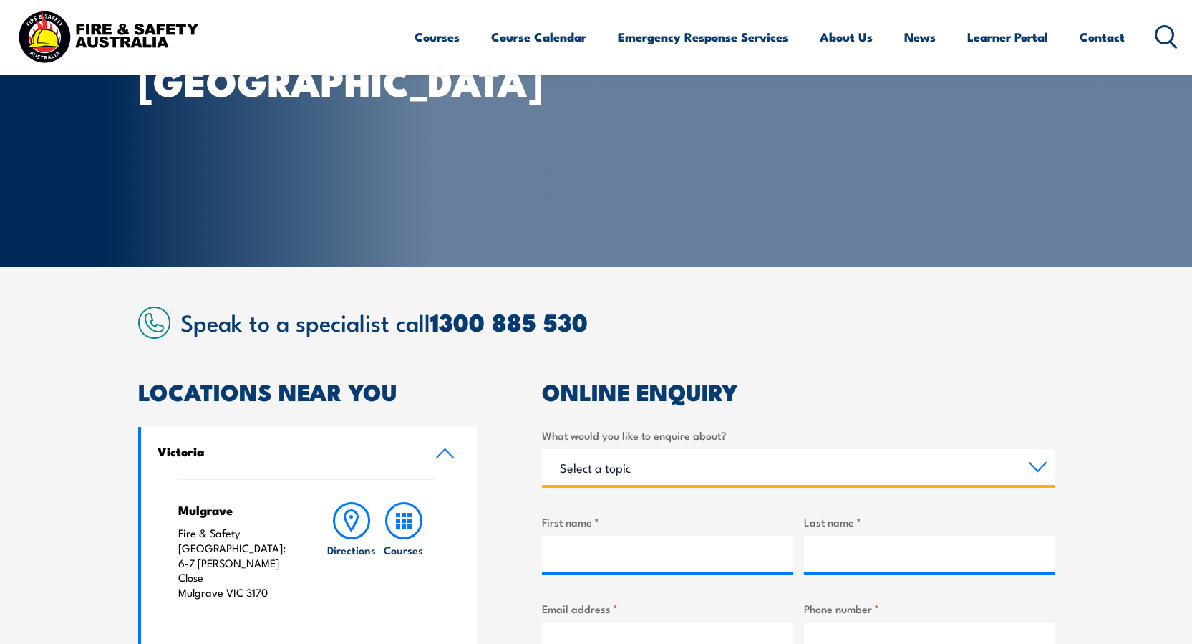
click at [1033, 468] on select "Select a topic Training Emergency Response Services General Enquiry" at bounding box center [798, 467] width 513 height 36
select select "Training"
click at [542, 449] on select "Select a topic Training Emergency Response Services General Enquiry" at bounding box center [798, 467] width 513 height 36
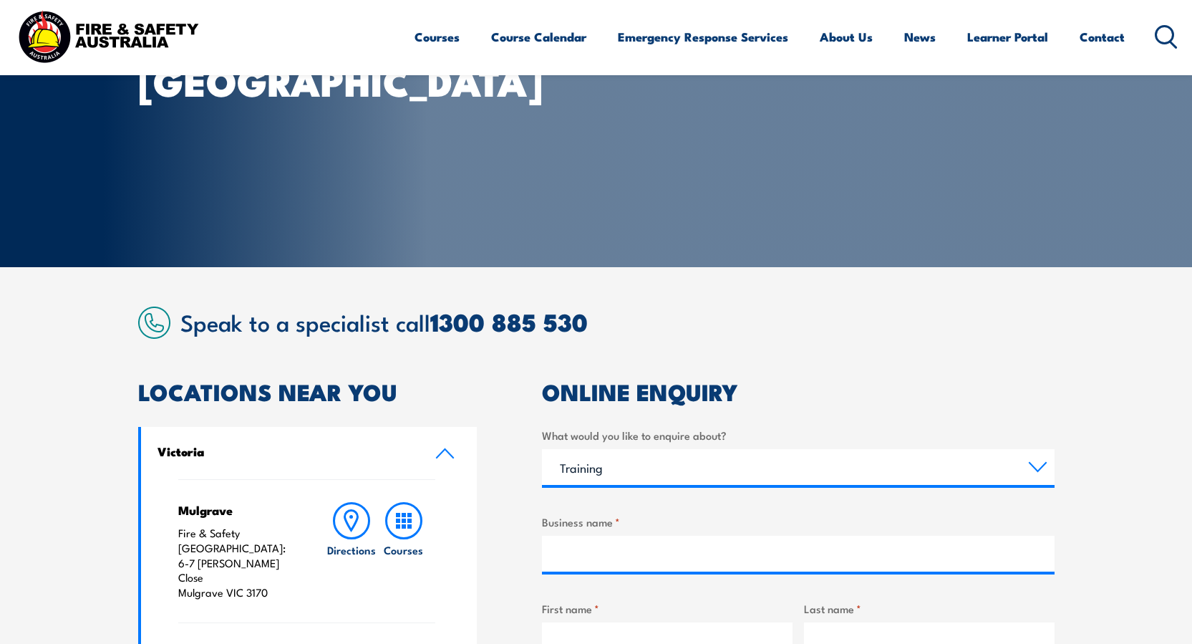
click at [591, 526] on label "Business name *" at bounding box center [798, 521] width 513 height 16
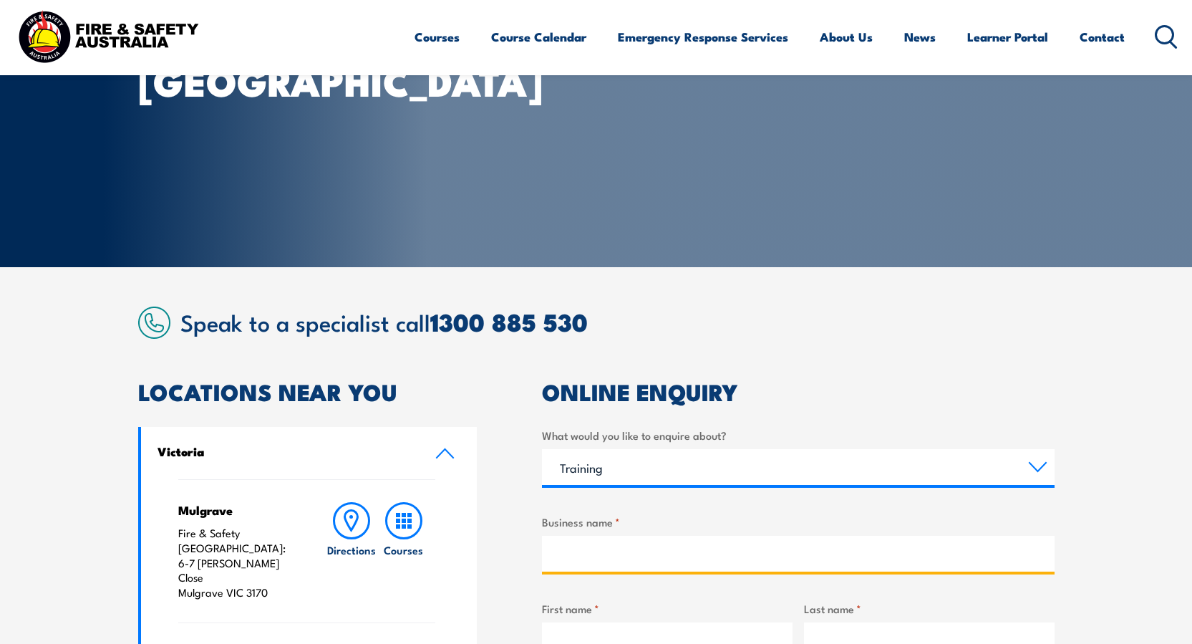
click at [591, 536] on input "Business name *" at bounding box center [798, 554] width 513 height 36
type input "Troppo Architects"
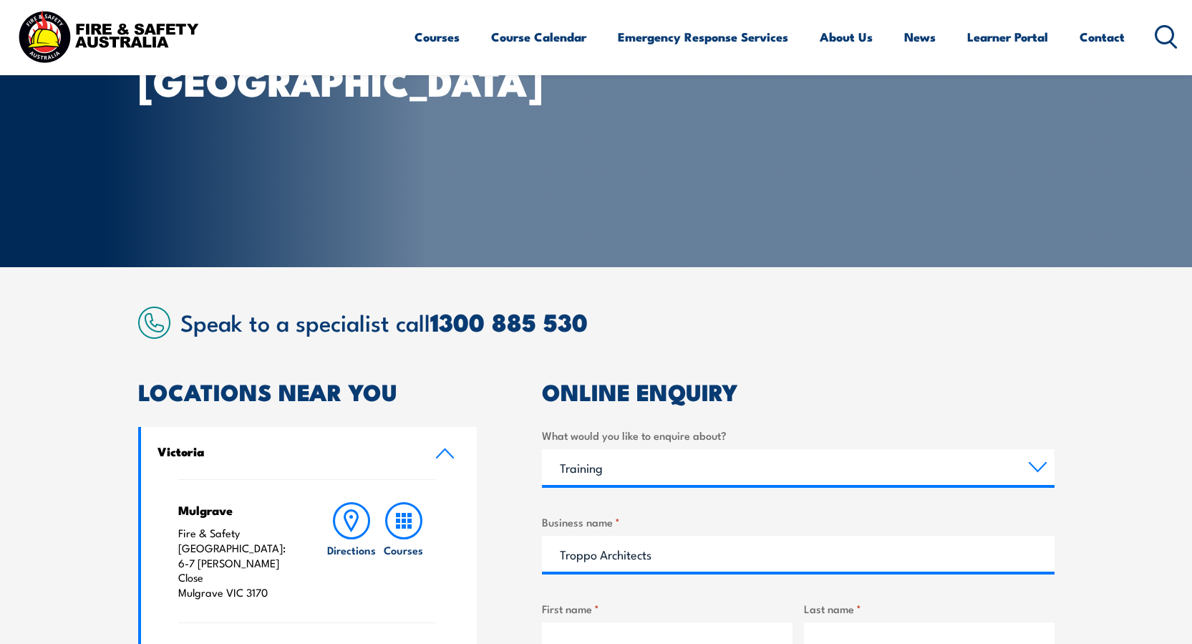
scroll to position [148, 0]
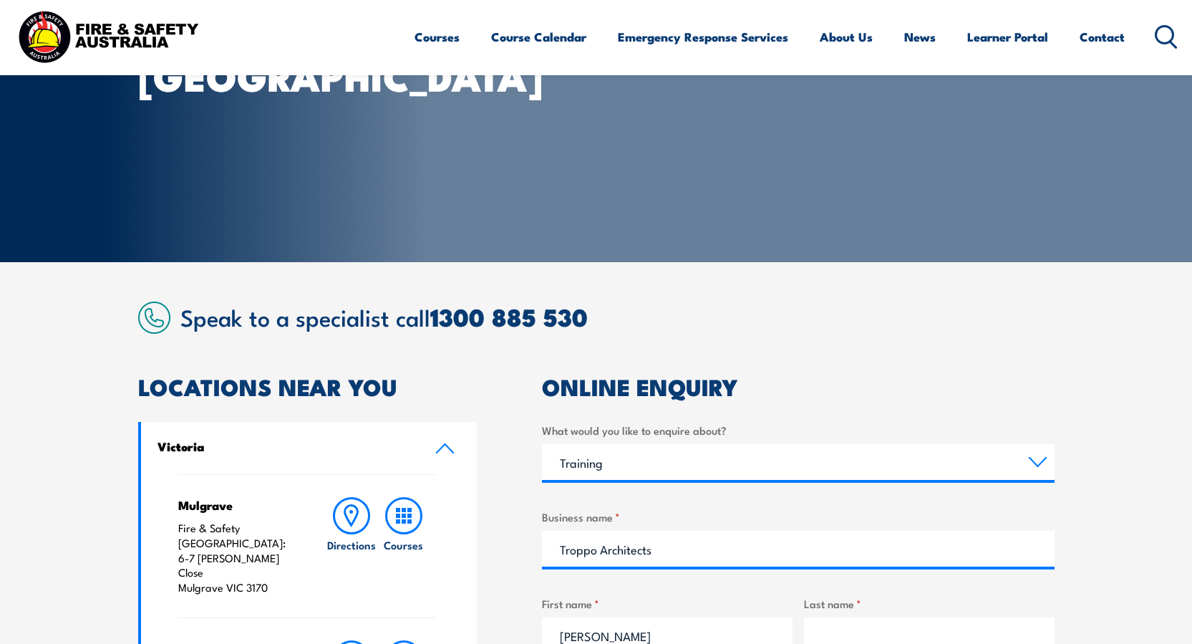
type input "[PERSON_NAME]"
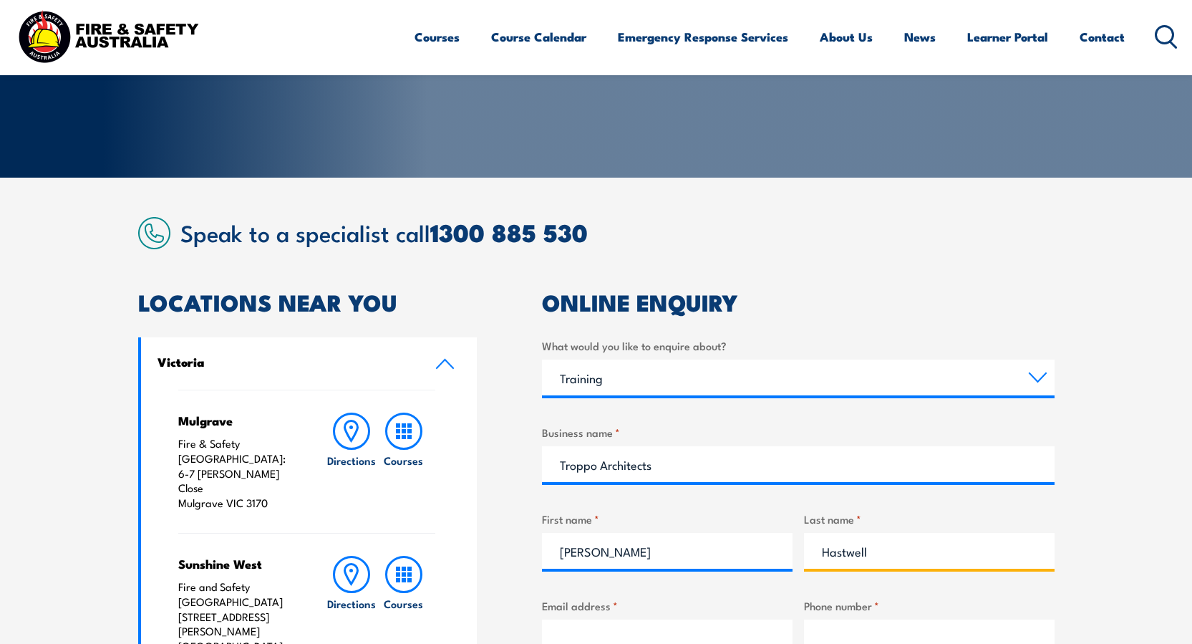
scroll to position [372, 0]
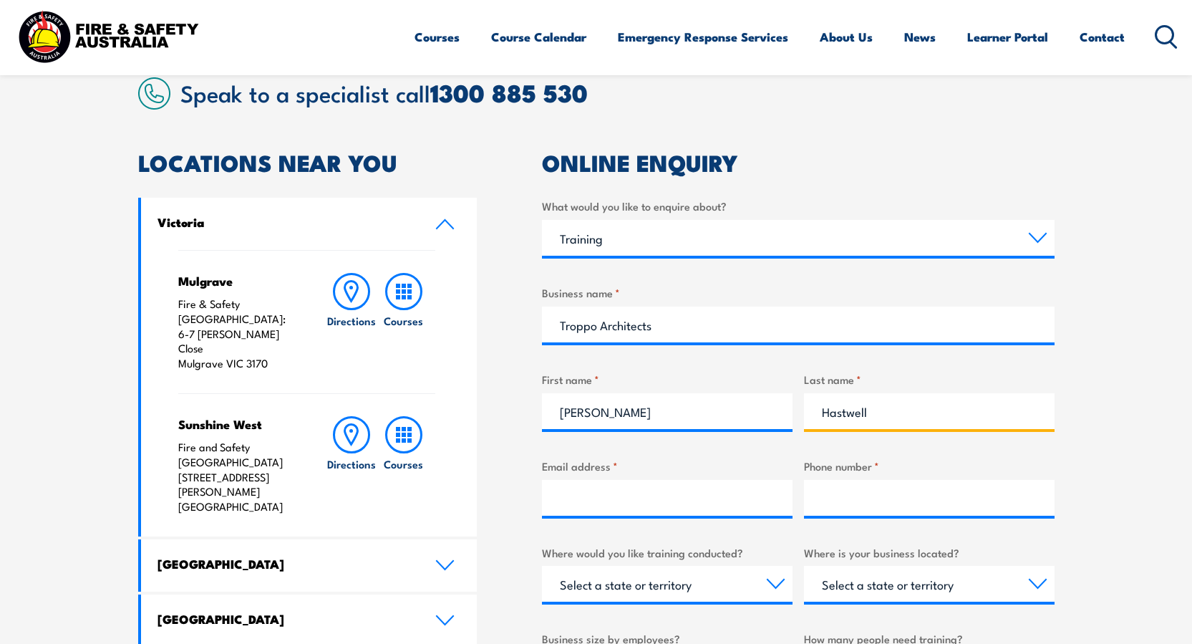
type input "Hastwell"
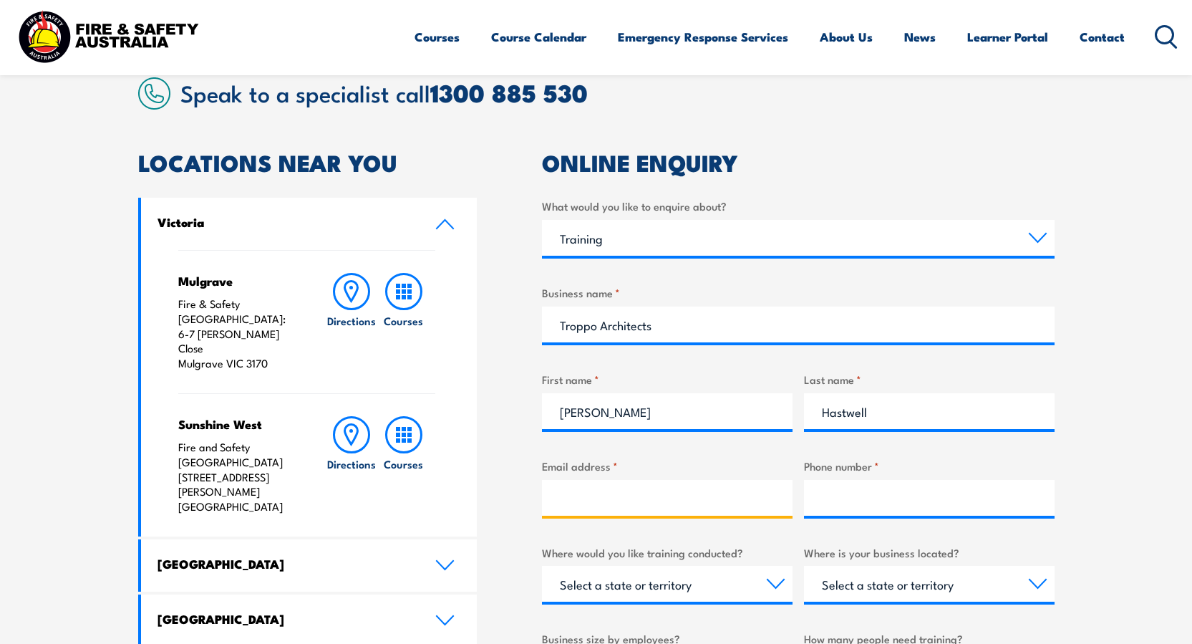
click at [610, 490] on input "Email address *" at bounding box center [667, 498] width 251 height 36
type input "[EMAIL_ADDRESS][DOMAIN_NAME]"
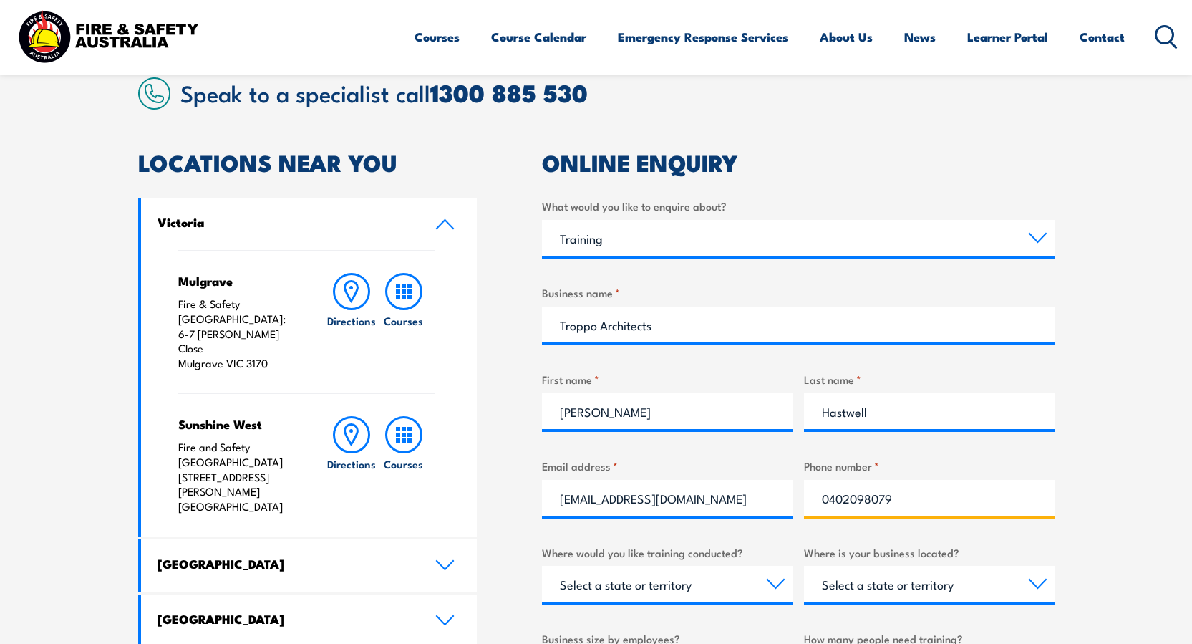
type input "0402098079"
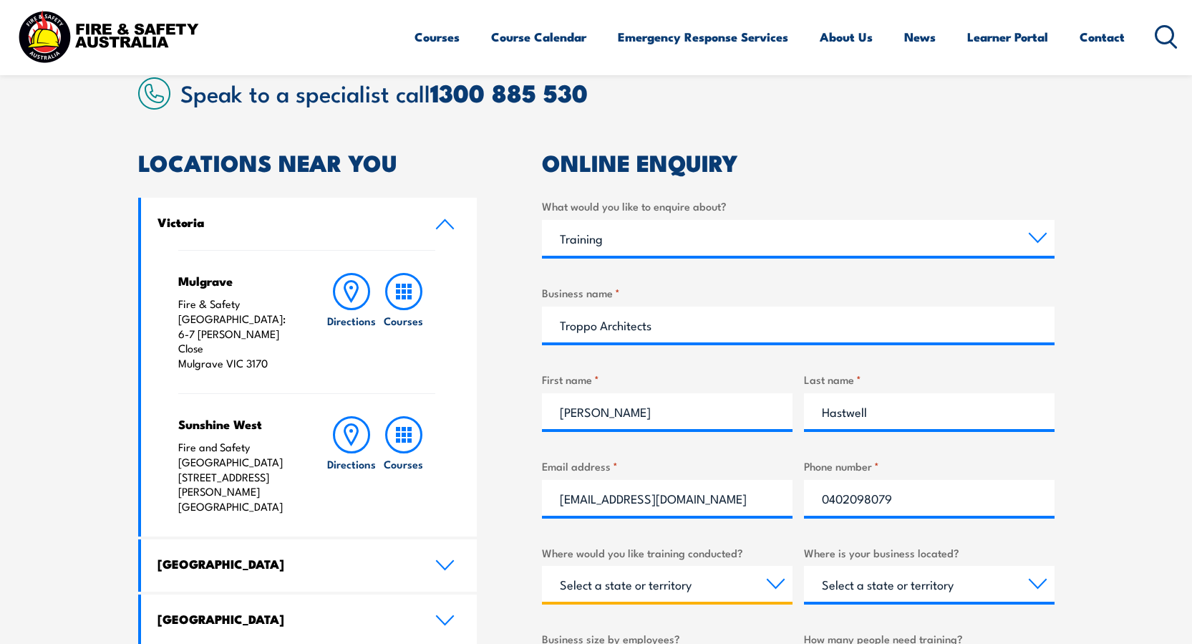
click at [778, 584] on select "Select a state or territory Nationally - multiple locations [GEOGRAPHIC_DATA] […" at bounding box center [667, 584] width 251 height 36
select select "SA"
click at [542, 566] on select "Select a state or territory Nationally - multiple locations [GEOGRAPHIC_DATA] […" at bounding box center [667, 584] width 251 height 36
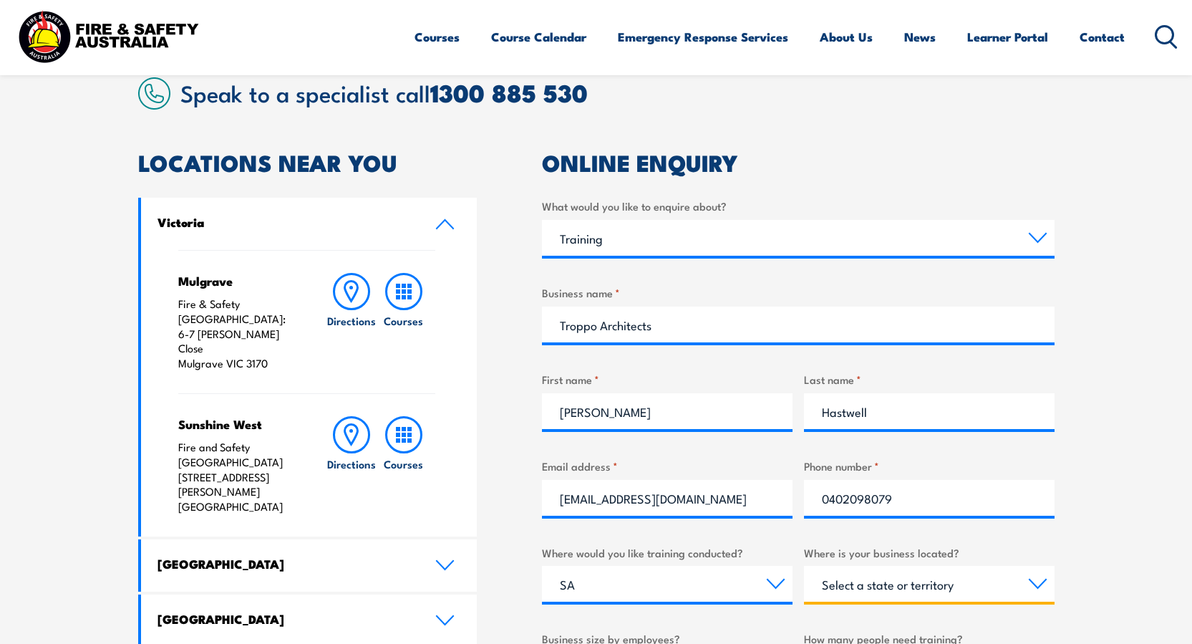
click at [1035, 584] on select "Select a state or territory [GEOGRAPHIC_DATA] [GEOGRAPHIC_DATA] [GEOGRAPHIC_DAT…" at bounding box center [929, 584] width 251 height 36
select select "SA"
click at [804, 566] on select "Select a state or territory [GEOGRAPHIC_DATA] [GEOGRAPHIC_DATA] [GEOGRAPHIC_DAT…" at bounding box center [929, 584] width 251 height 36
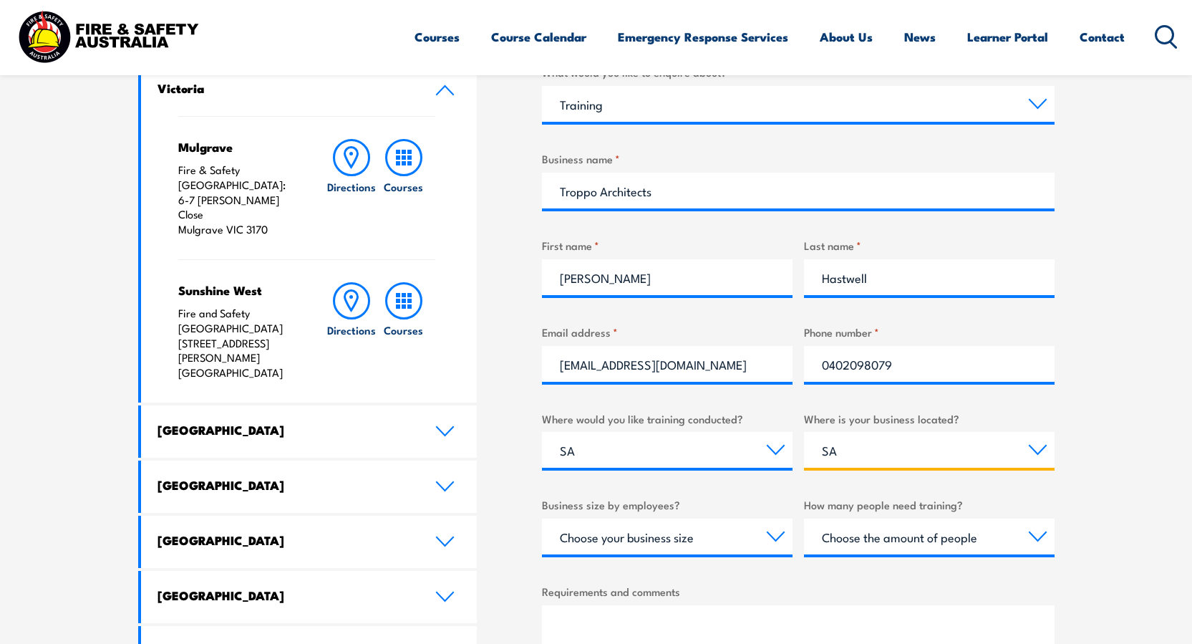
scroll to position [659, 0]
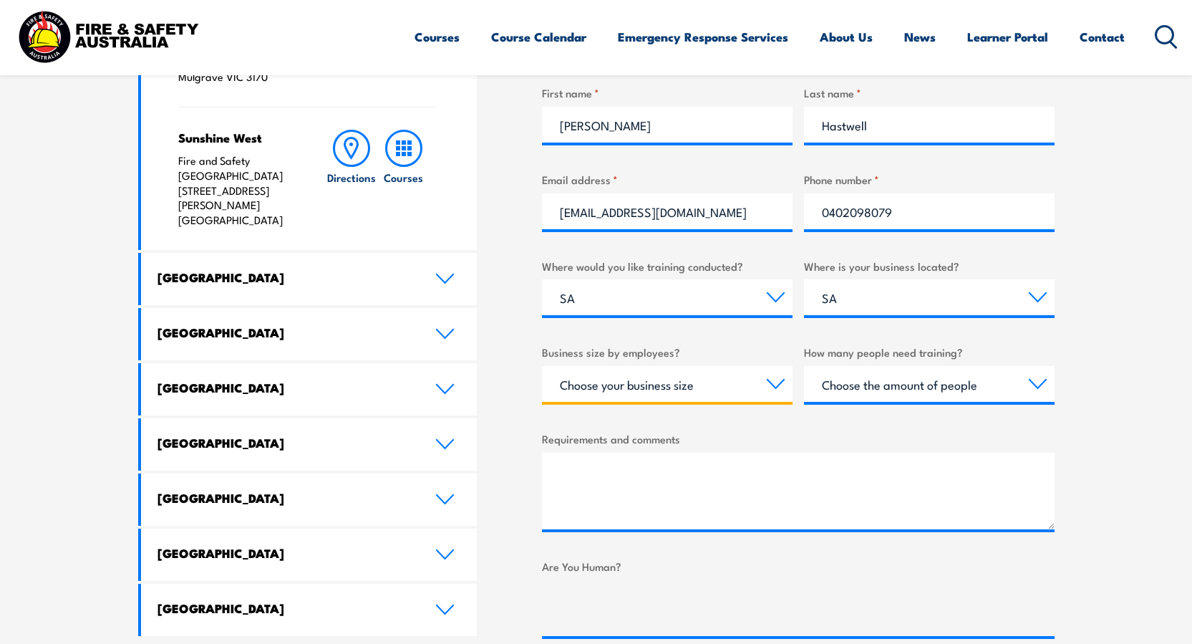
click at [778, 383] on select "Choose your business size 1 to 19 20 to 199 200+" at bounding box center [667, 384] width 251 height 36
select select "1 to 19"
click at [542, 366] on select "Choose your business size 1 to 19 20 to 199 200+" at bounding box center [667, 384] width 251 height 36
click at [1040, 385] on select "Choose the amount of people 1 to 4 5 to 19 20+" at bounding box center [929, 384] width 251 height 36
select select "5 to 19"
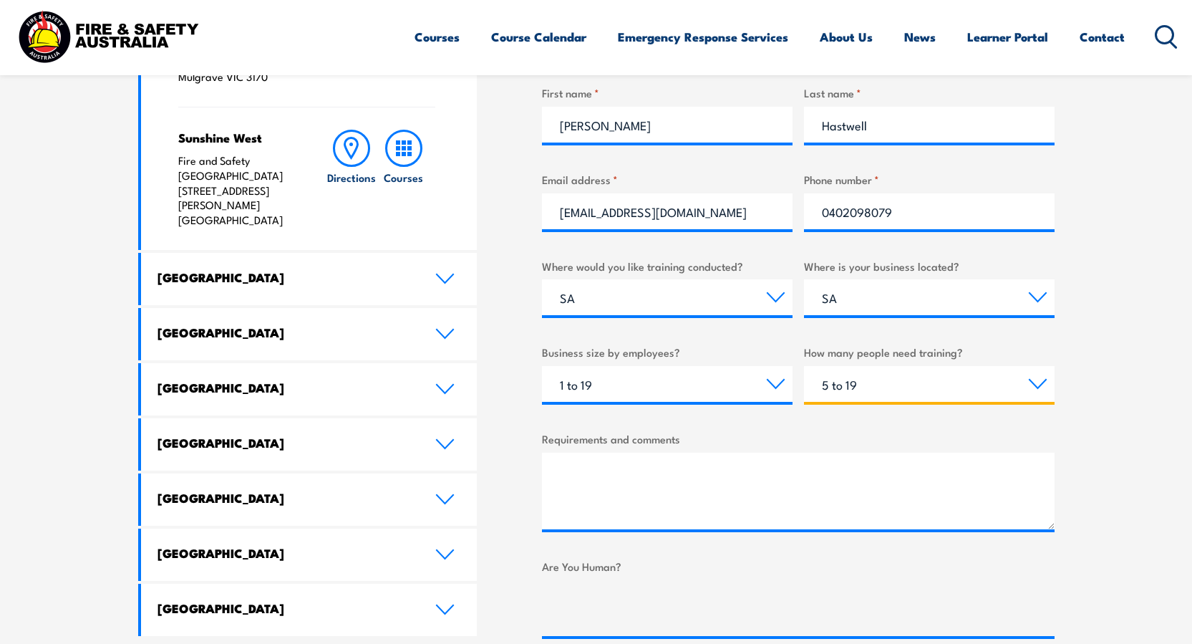
click at [804, 366] on select "Choose the amount of people 1 to 4 5 to 19 20+" at bounding box center [929, 384] width 251 height 36
click at [590, 448] on div "Requirements and comments" at bounding box center [798, 479] width 513 height 99
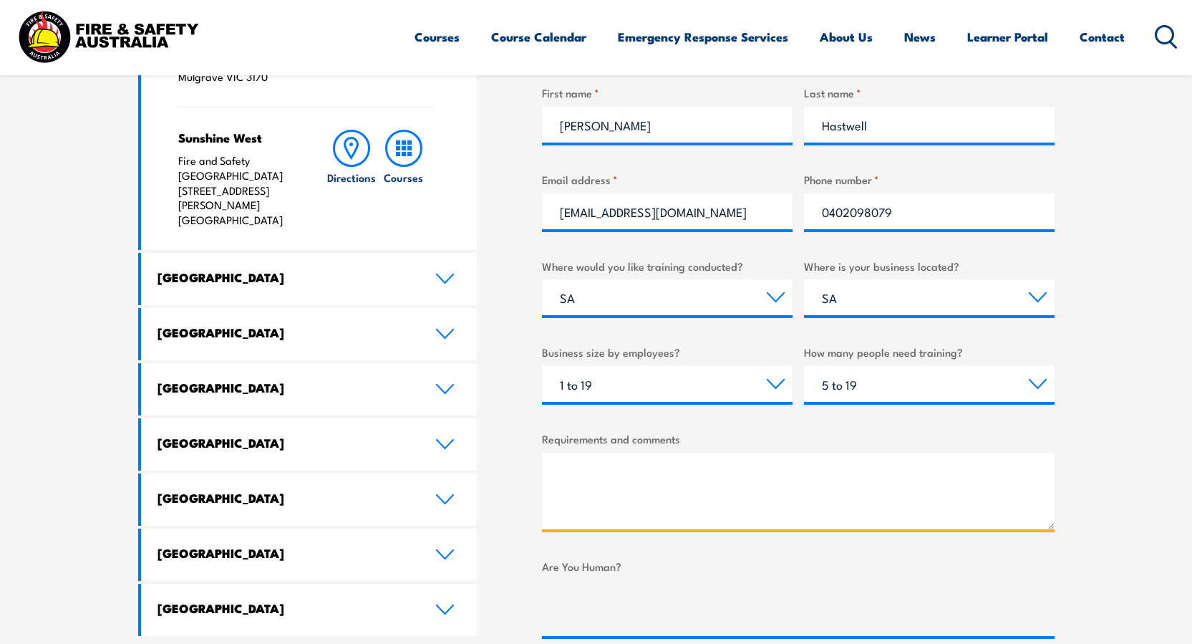
click at [583, 491] on textarea "Requirements and comments" at bounding box center [798, 491] width 513 height 77
type textarea "sorry please cancel my previous enquiry"
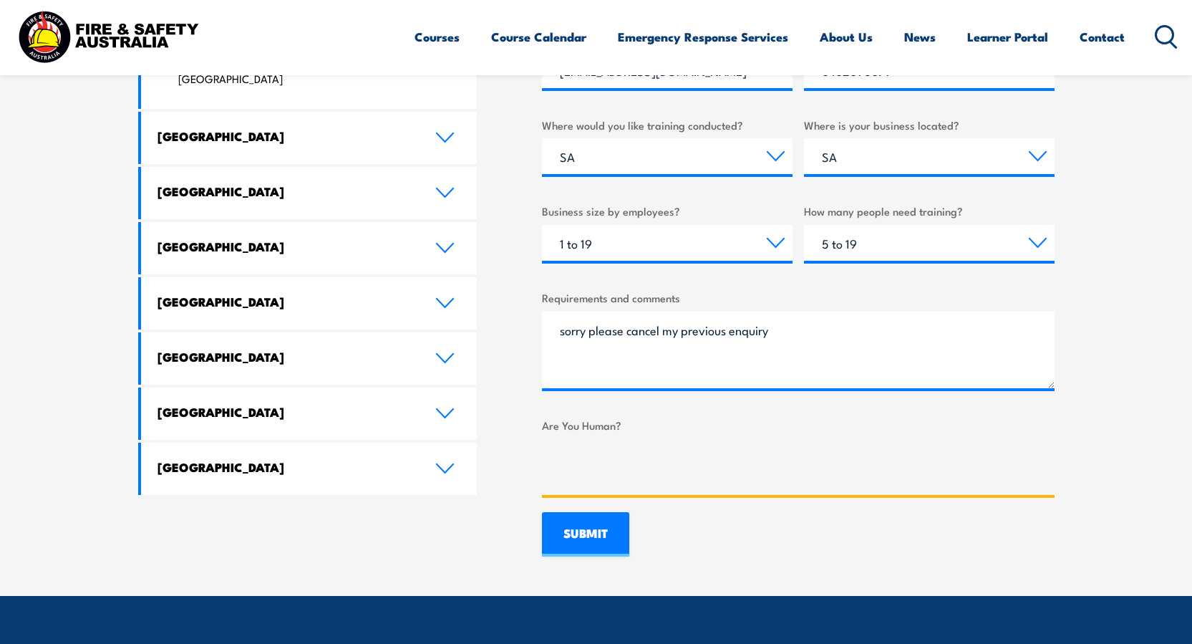
scroll to position [802, 0]
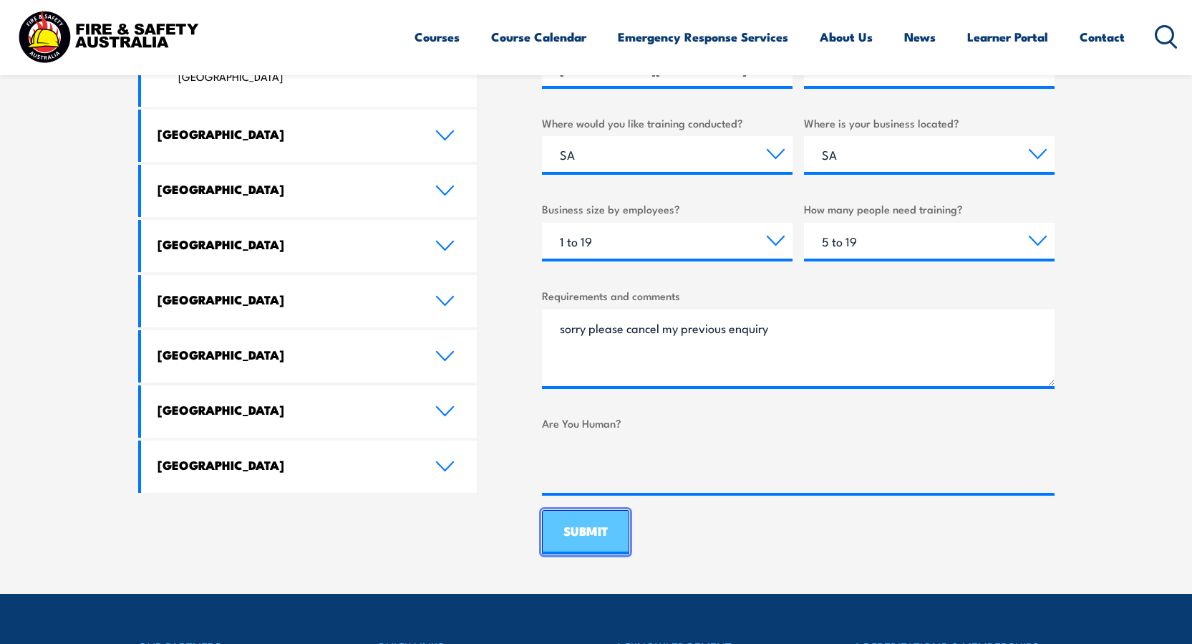
drag, startPoint x: 583, startPoint y: 535, endPoint x: 591, endPoint y: 531, distance: 8.7
click at [587, 531] on input "SUBMIT" at bounding box center [585, 532] width 87 height 44
